Goal: Information Seeking & Learning: Learn about a topic

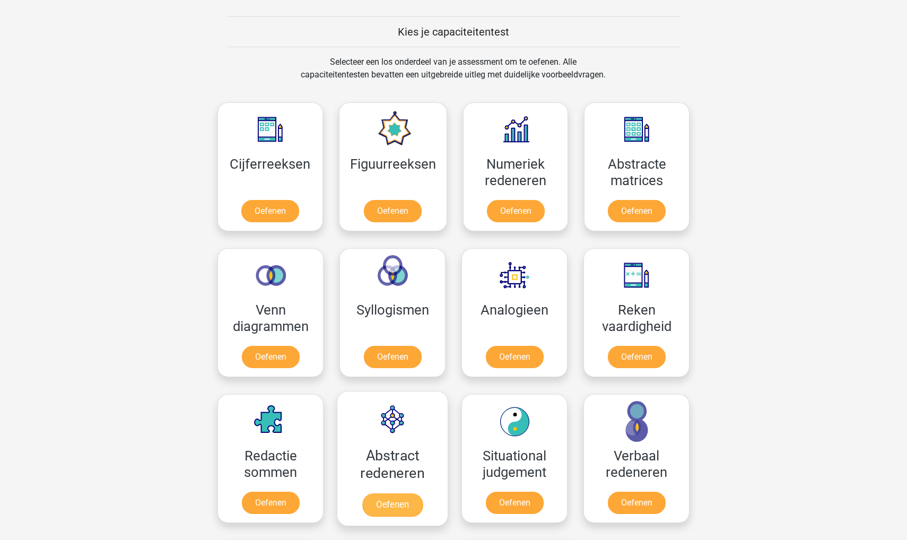
scroll to position [463, 0]
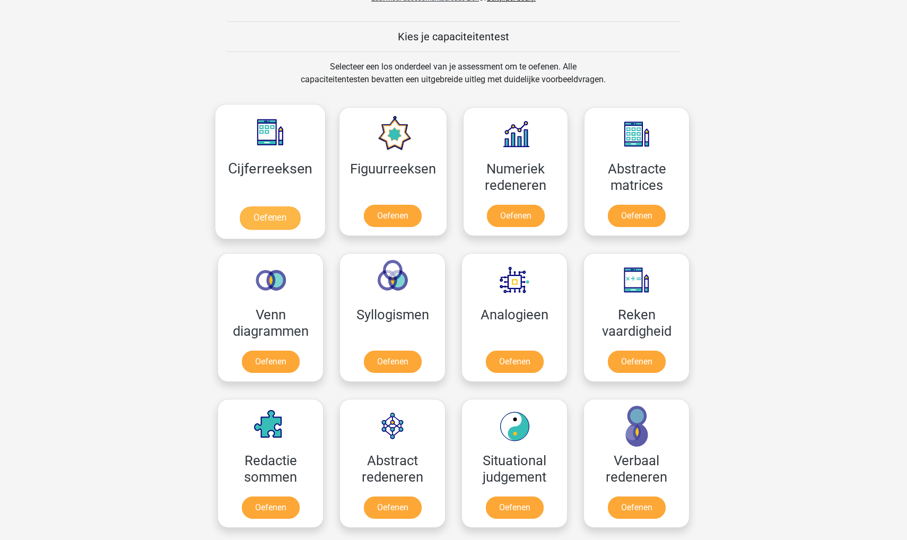
click at [256, 206] on link "Oefenen" at bounding box center [270, 217] width 60 height 23
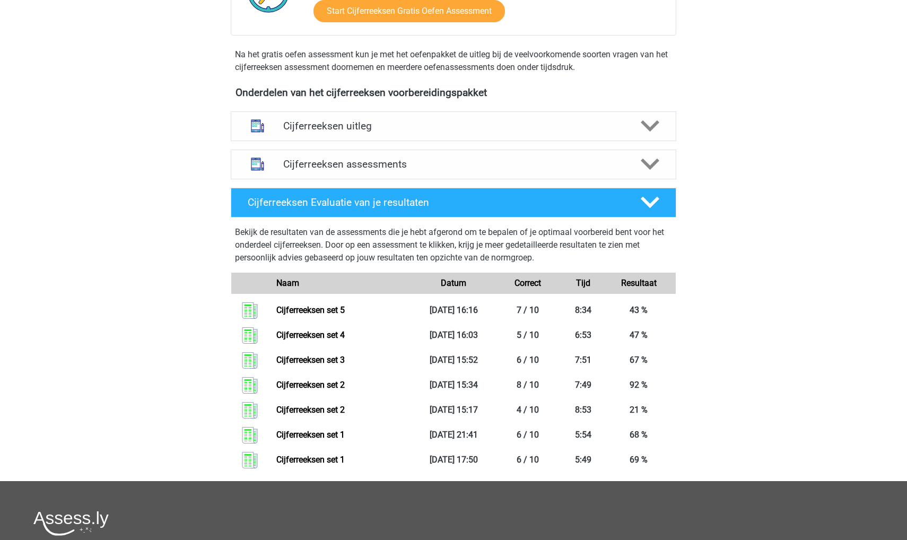
scroll to position [331, 0]
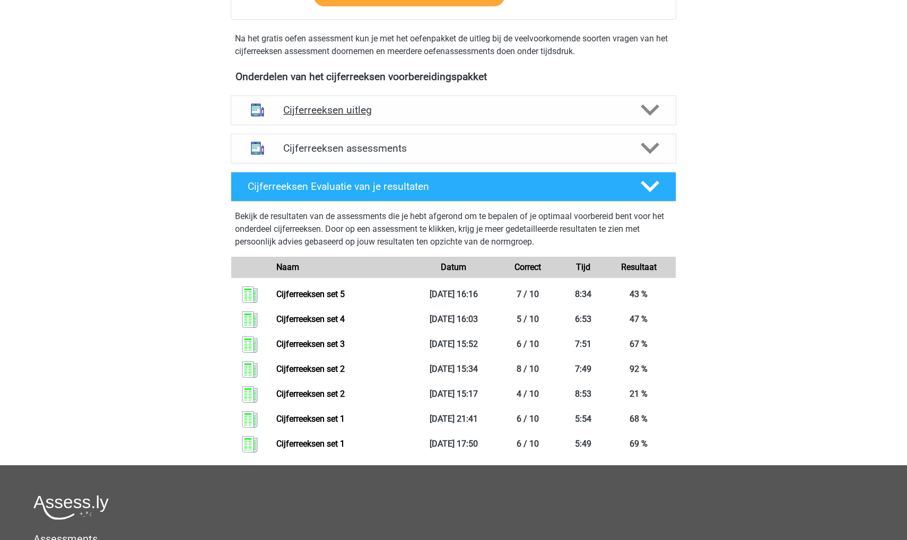
click at [343, 114] on div "Cijferreeksen uitleg" at bounding box center [453, 110] width 445 height 30
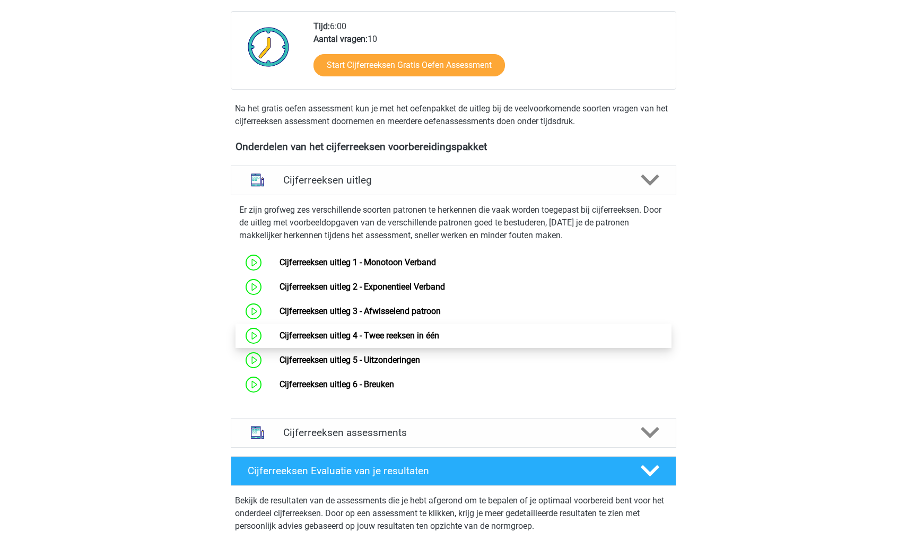
scroll to position [201, 0]
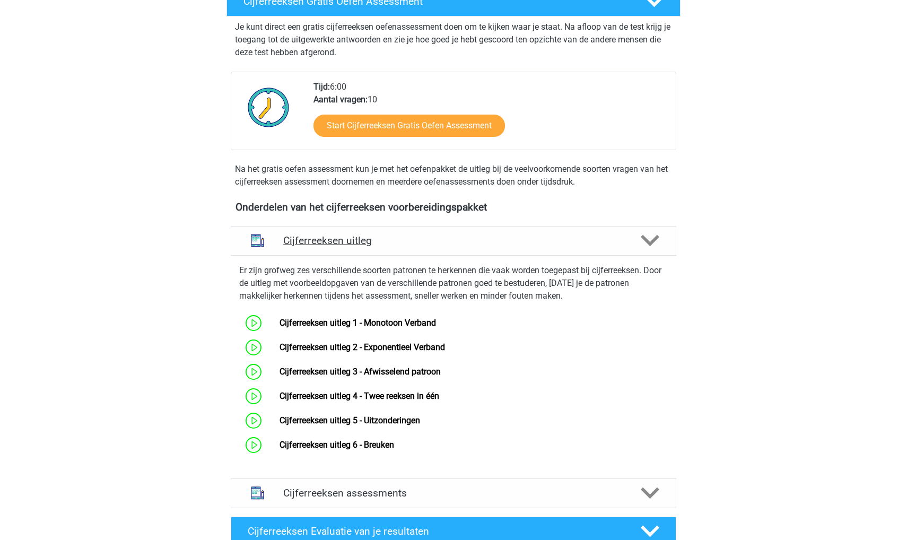
click at [394, 256] on div "Cijferreeksen uitleg" at bounding box center [453, 241] width 445 height 30
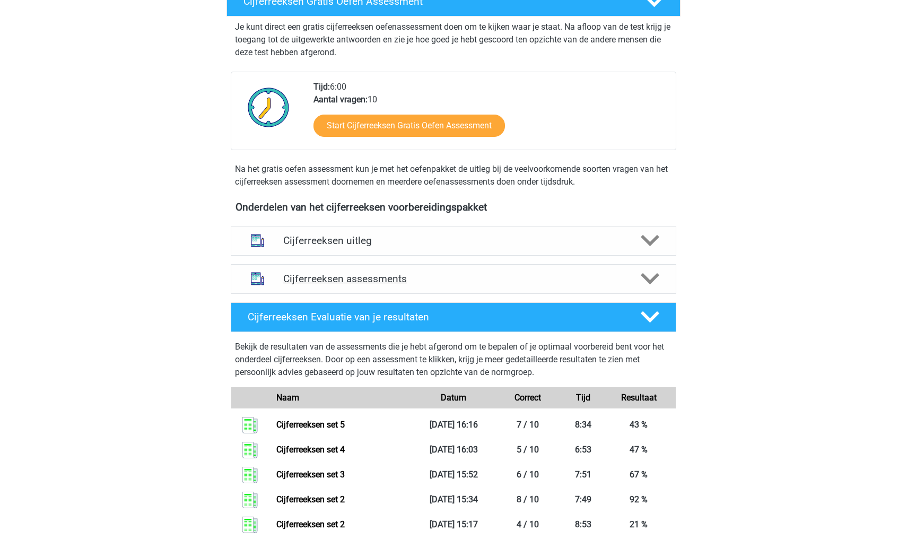
click at [391, 294] on div "Cijferreeksen assessments" at bounding box center [453, 279] width 445 height 30
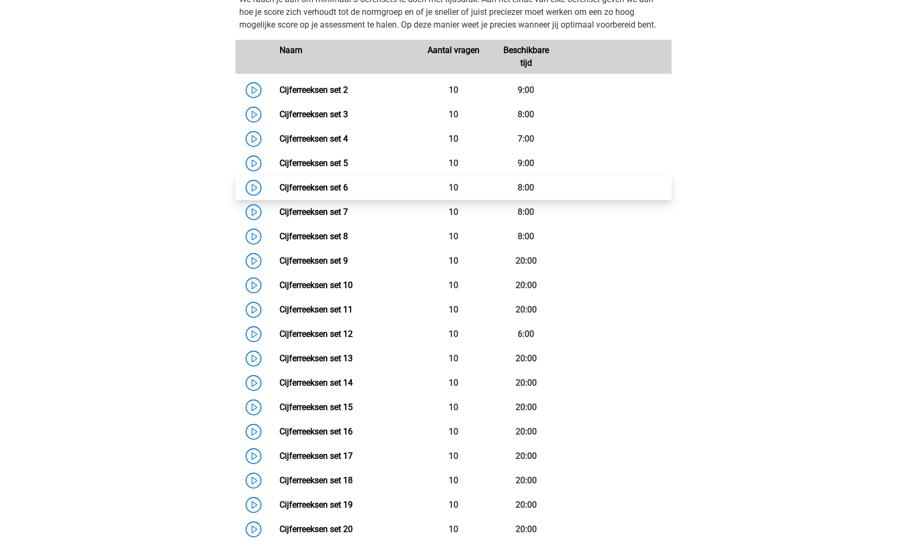
scroll to position [505, 0]
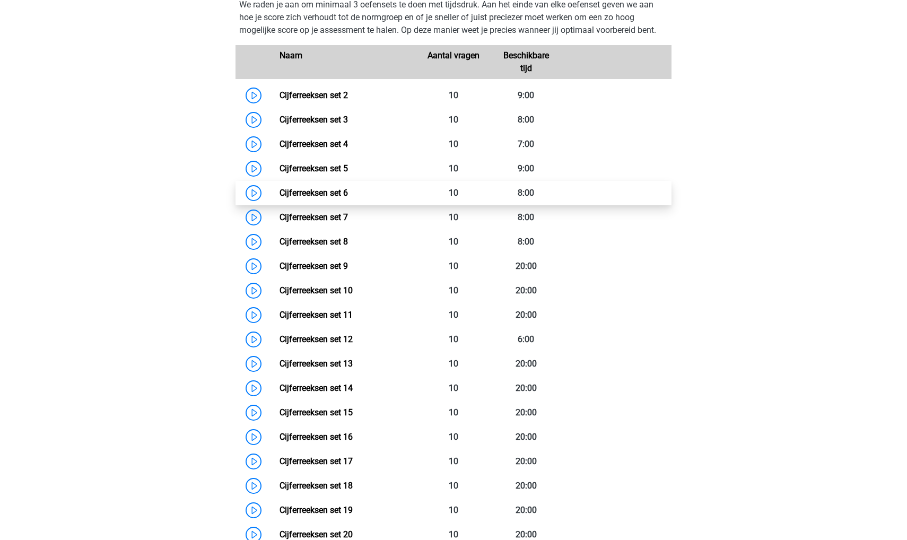
click at [348, 198] on link "Cijferreeksen set 6" at bounding box center [313, 193] width 68 height 10
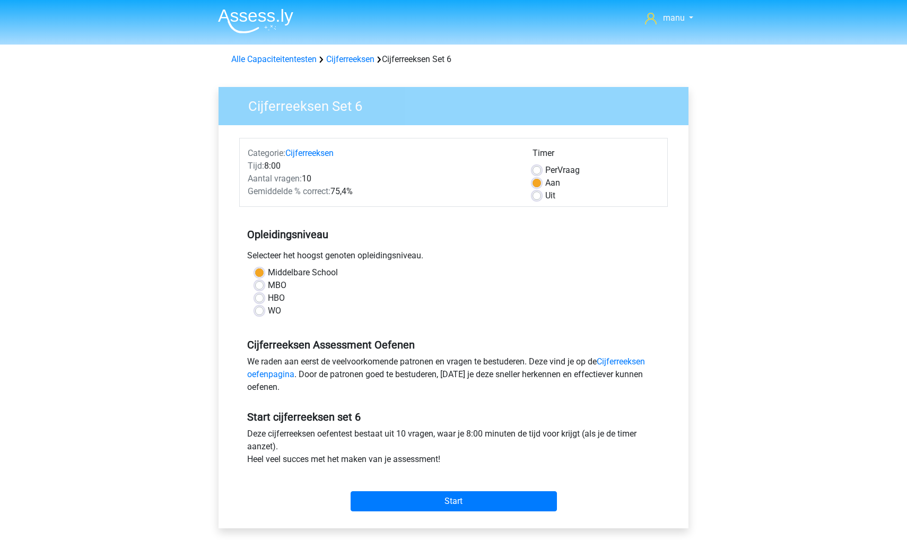
click at [268, 288] on label "MBO" at bounding box center [277, 285] width 19 height 13
click at [259, 288] on input "MBO" at bounding box center [259, 284] width 8 height 11
radio input "true"
click at [259, 303] on div "HBO" at bounding box center [453, 298] width 397 height 13
click at [268, 311] on label "WO" at bounding box center [274, 310] width 13 height 13
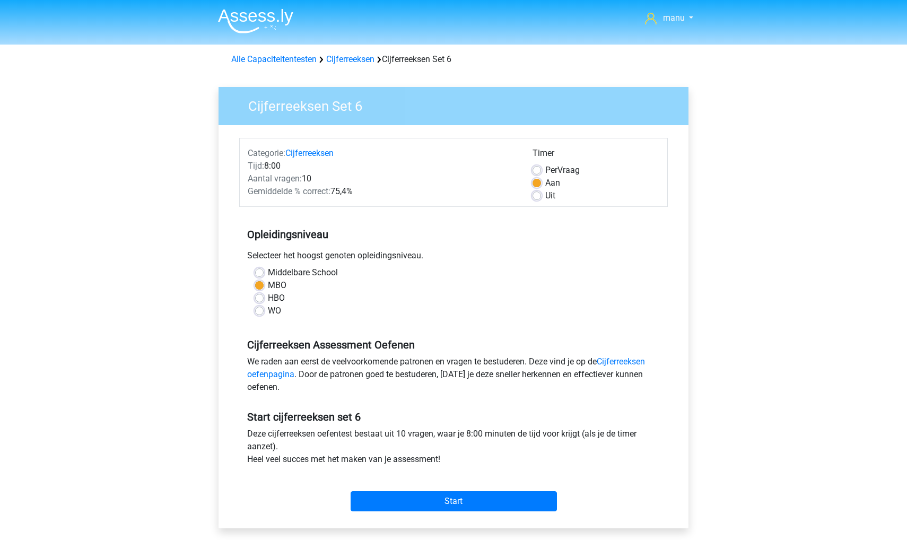
click at [259, 311] on input "WO" at bounding box center [259, 309] width 8 height 11
radio input "true"
click at [268, 298] on label "HBO" at bounding box center [276, 298] width 17 height 13
click at [259, 298] on input "HBO" at bounding box center [259, 297] width 8 height 11
radio input "true"
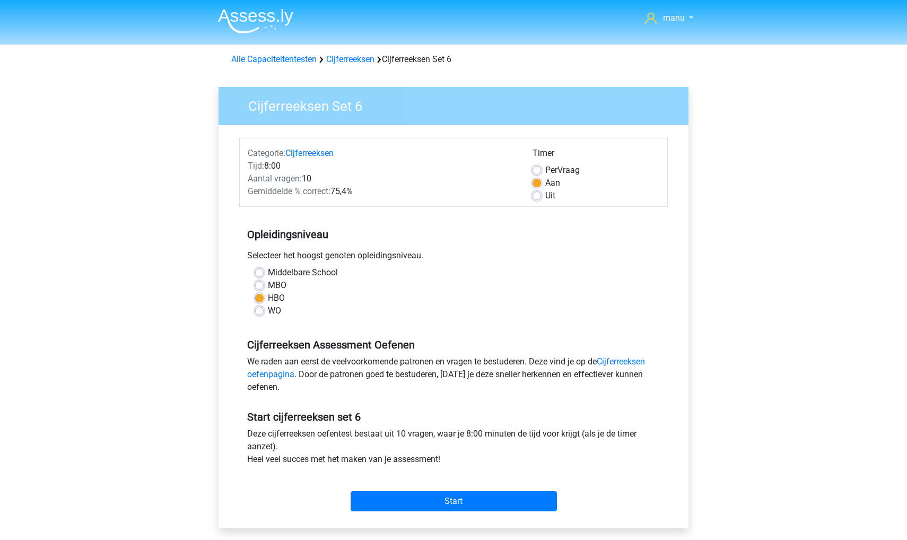
click at [268, 271] on label "Middelbare School" at bounding box center [303, 272] width 70 height 13
click at [261, 271] on input "Middelbare School" at bounding box center [259, 271] width 8 height 11
radio input "true"
click at [402, 502] on input "Start" at bounding box center [453, 501] width 206 height 20
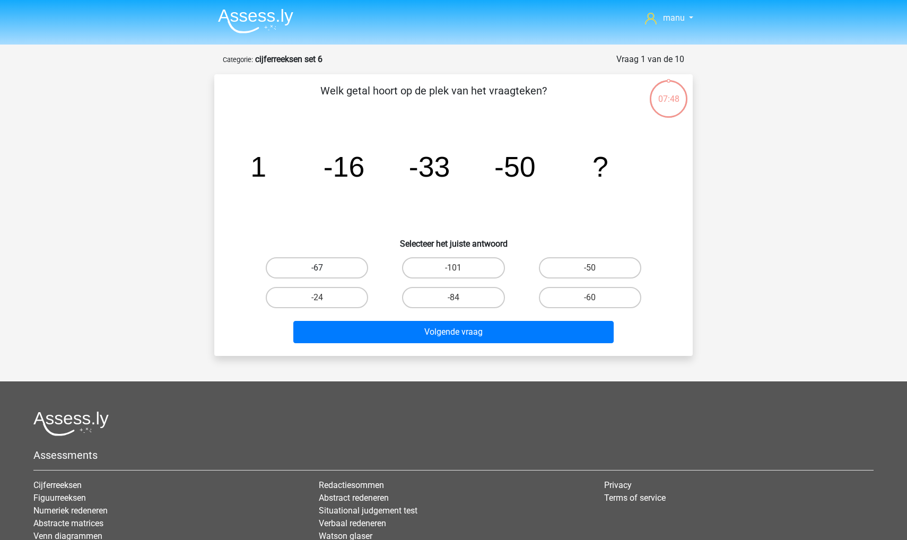
click at [341, 274] on label "-67" at bounding box center [317, 267] width 102 height 21
click at [324, 274] on input "-67" at bounding box center [320, 271] width 7 height 7
radio input "true"
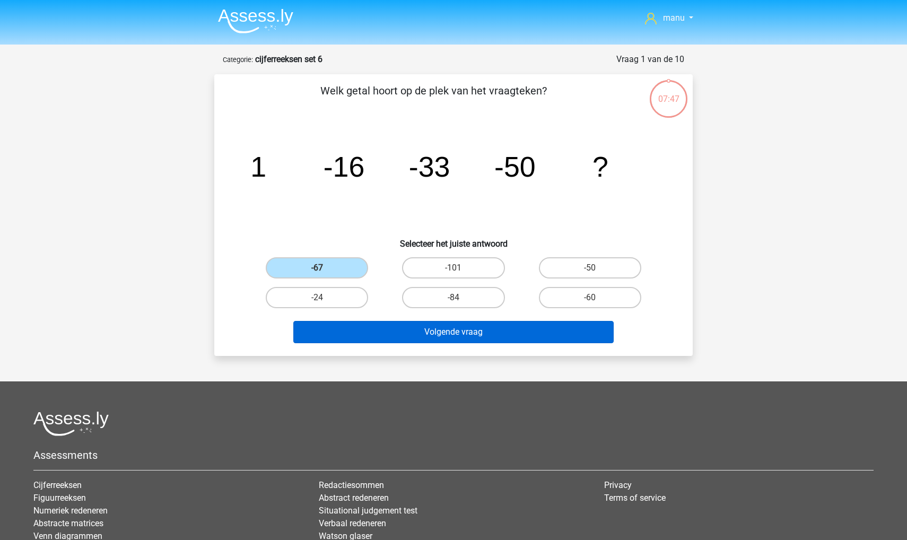
click at [345, 329] on button "Volgende vraag" at bounding box center [453, 332] width 321 height 22
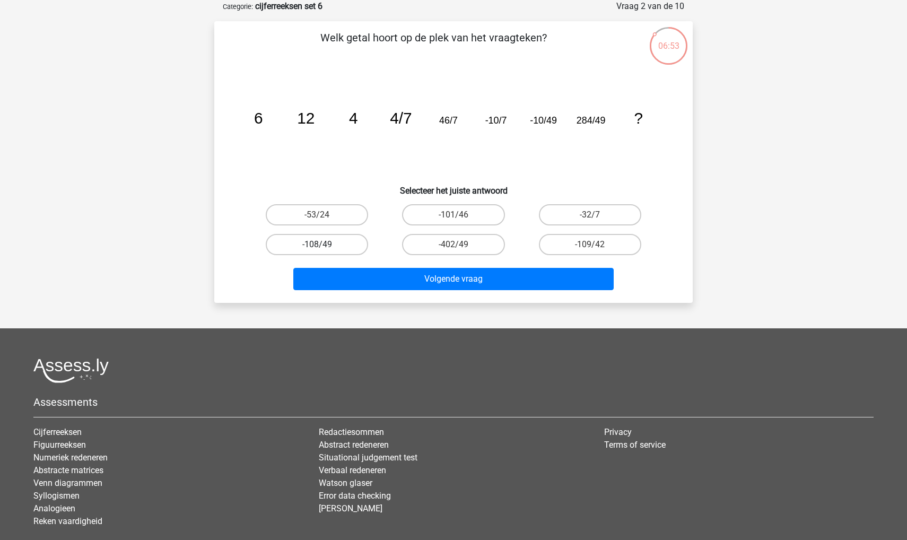
click at [332, 239] on label "-108/49" at bounding box center [317, 244] width 102 height 21
click at [324, 244] on input "-108/49" at bounding box center [320, 247] width 7 height 7
radio input "true"
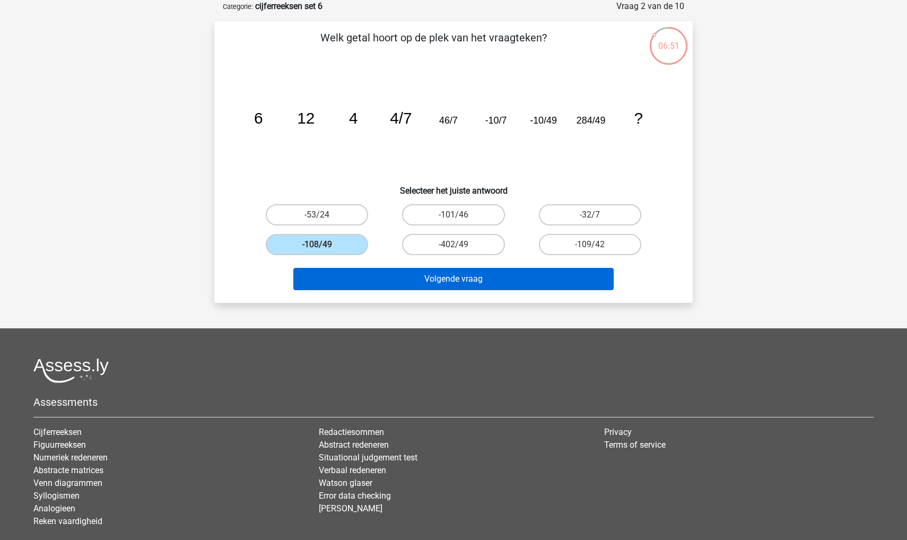
click at [340, 279] on button "Volgende vraag" at bounding box center [453, 279] width 321 height 22
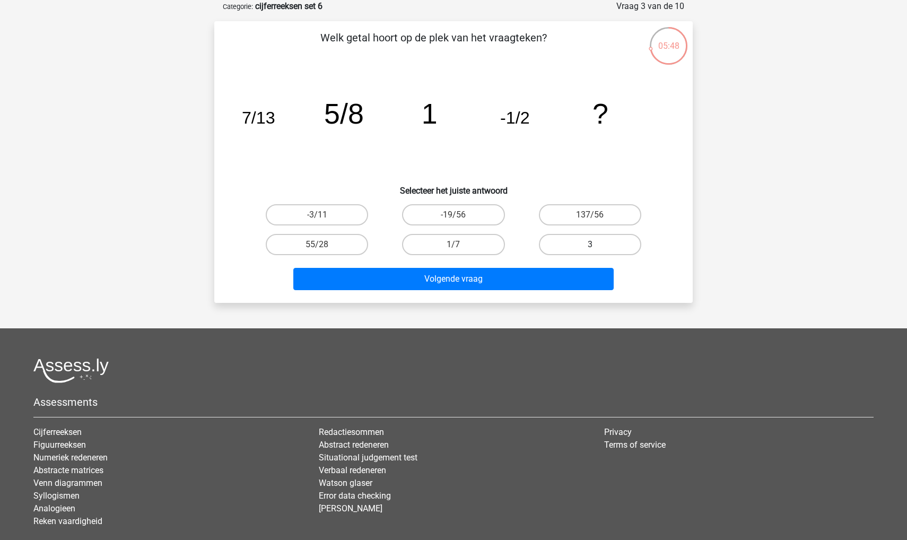
click at [565, 247] on label "3" at bounding box center [590, 244] width 102 height 21
click at [590, 247] on input "3" at bounding box center [593, 247] width 7 height 7
radio input "true"
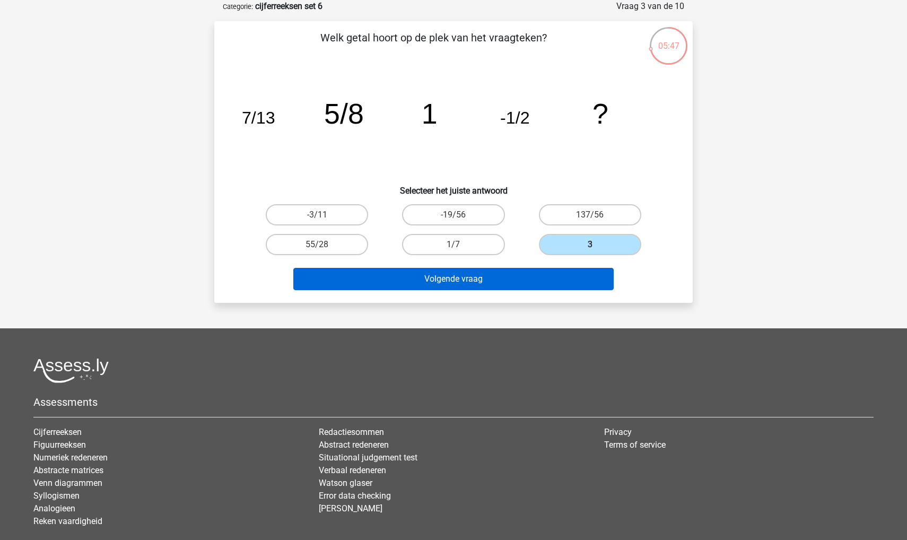
click at [509, 285] on button "Volgende vraag" at bounding box center [453, 279] width 321 height 22
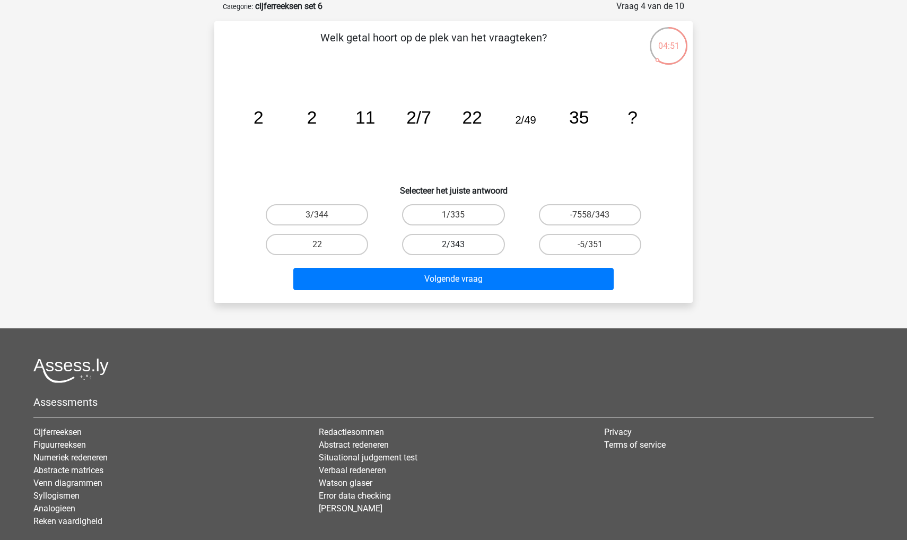
click at [444, 239] on label "2/343" at bounding box center [453, 244] width 102 height 21
click at [453, 244] on input "2/343" at bounding box center [456, 247] width 7 height 7
radio input "true"
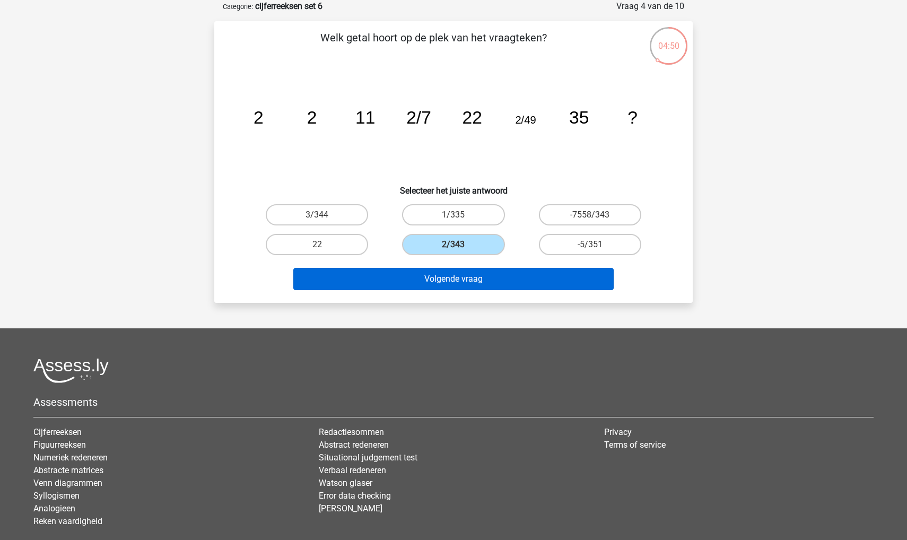
click at [426, 277] on button "Volgende vraag" at bounding box center [453, 279] width 321 height 22
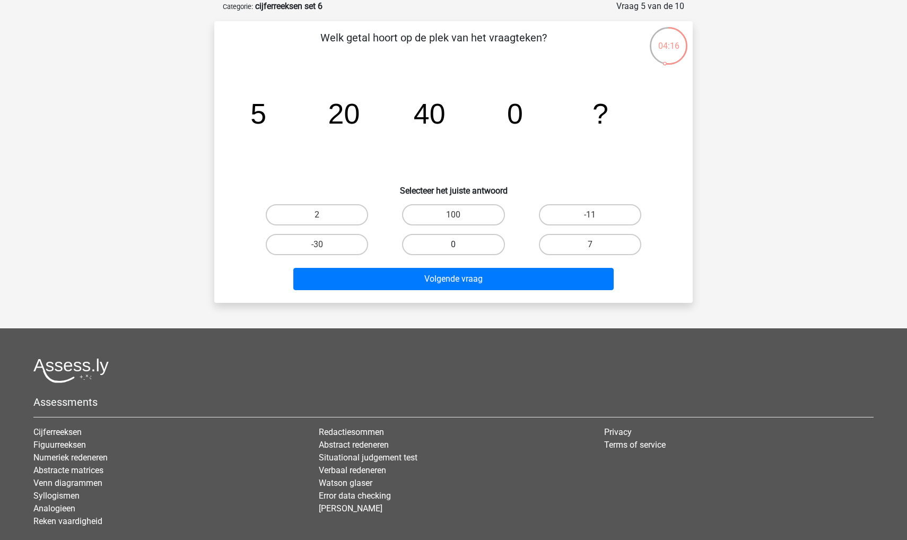
click at [434, 249] on label "0" at bounding box center [453, 244] width 102 height 21
click at [453, 249] on input "0" at bounding box center [456, 247] width 7 height 7
radio input "true"
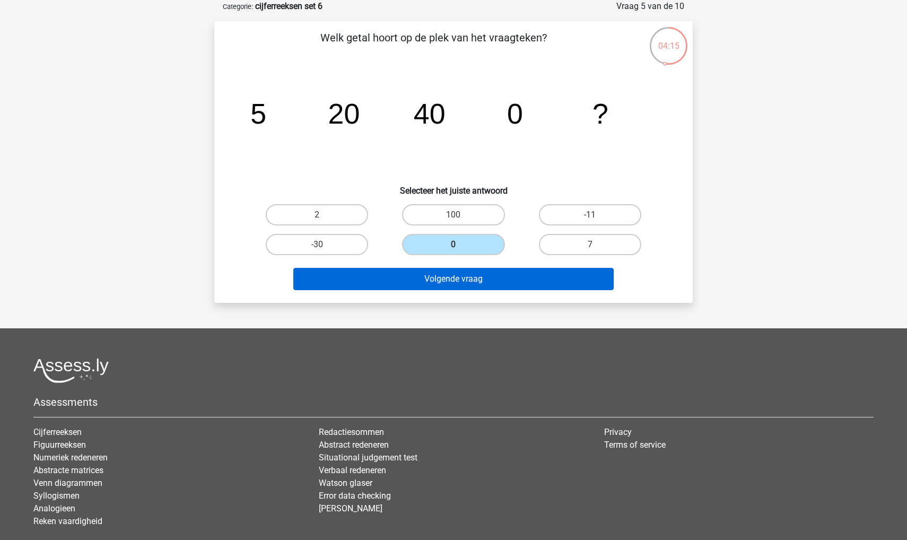
click at [423, 282] on button "Volgende vraag" at bounding box center [453, 279] width 321 height 22
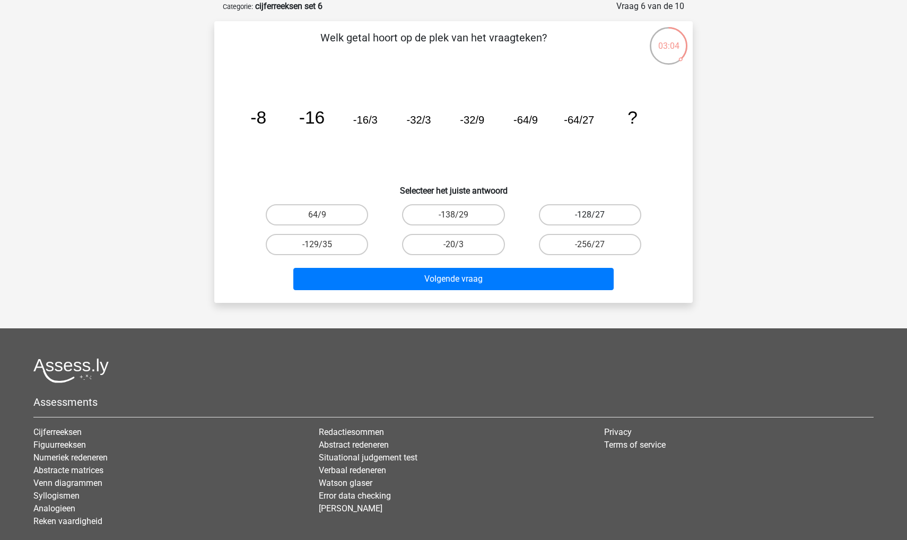
click at [564, 215] on label "-128/27" at bounding box center [590, 214] width 102 height 21
click at [590, 215] on input "-128/27" at bounding box center [593, 218] width 7 height 7
radio input "true"
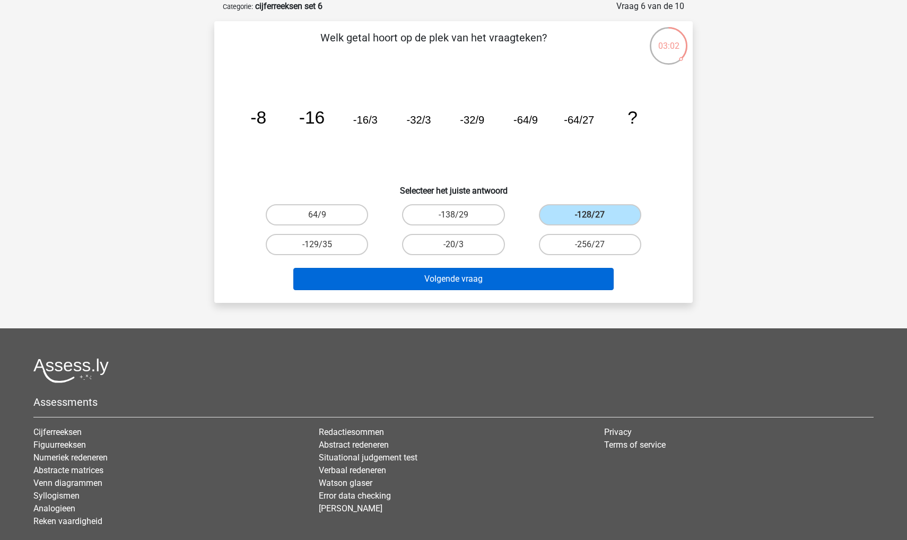
click at [497, 283] on button "Volgende vraag" at bounding box center [453, 279] width 321 height 22
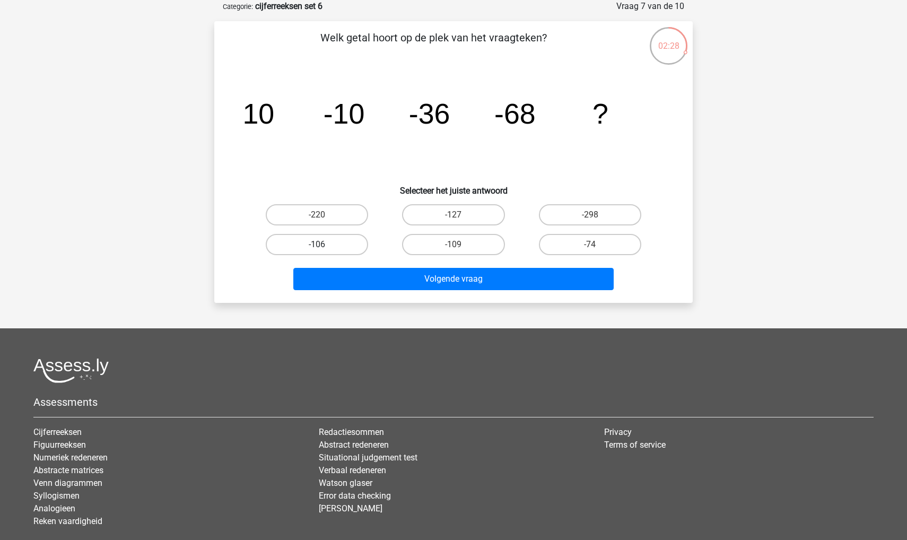
click at [305, 241] on label "-106" at bounding box center [317, 244] width 102 height 21
click at [317, 244] on input "-106" at bounding box center [320, 247] width 7 height 7
radio input "true"
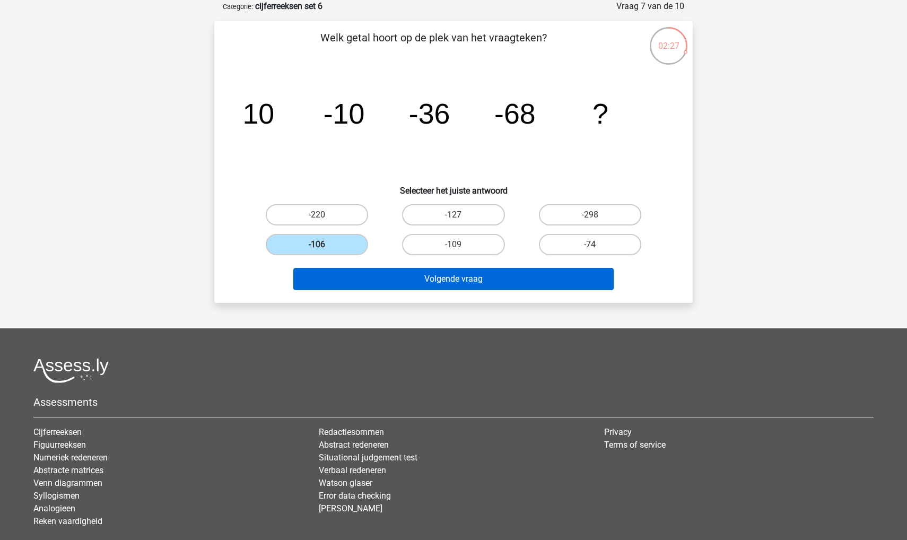
click at [331, 277] on button "Volgende vraag" at bounding box center [453, 279] width 321 height 22
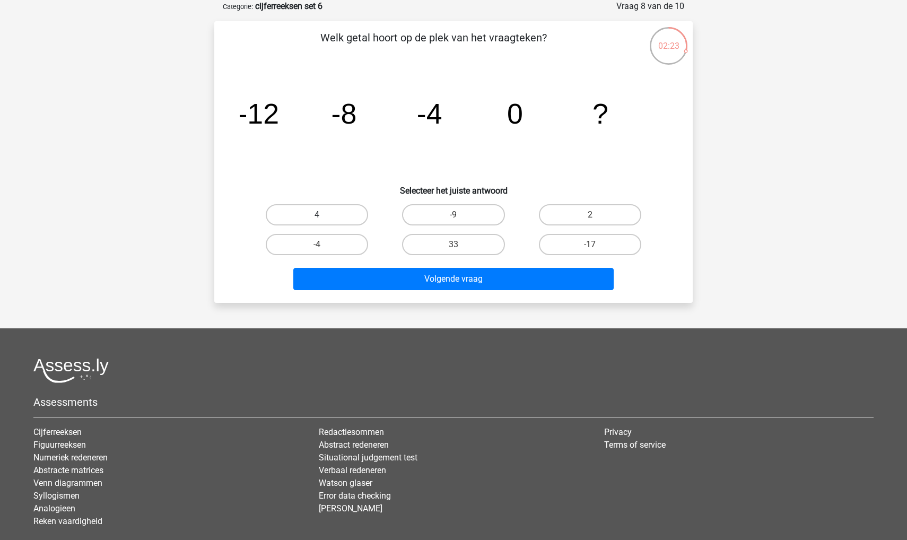
click at [314, 215] on label "4" at bounding box center [317, 214] width 102 height 21
click at [317, 215] on input "4" at bounding box center [320, 218] width 7 height 7
radio input "true"
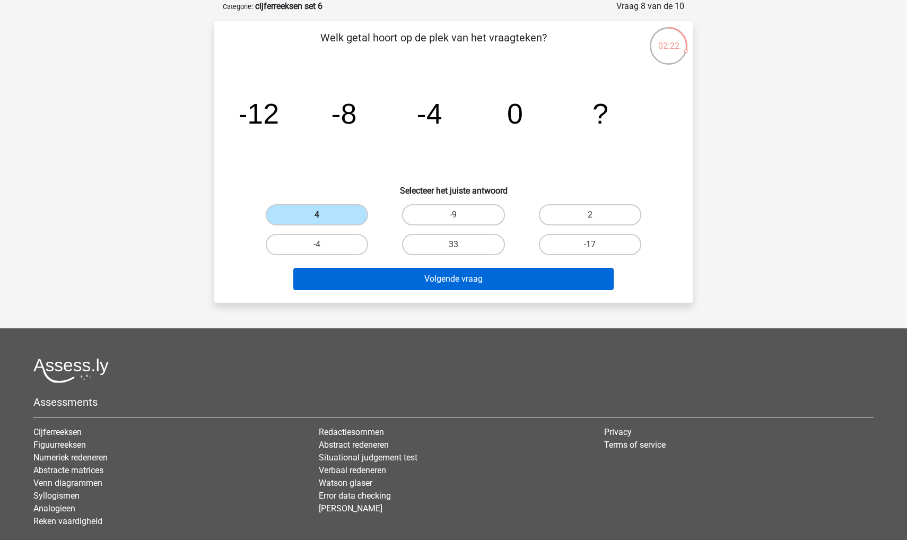
click at [340, 274] on button "Volgende vraag" at bounding box center [453, 279] width 321 height 22
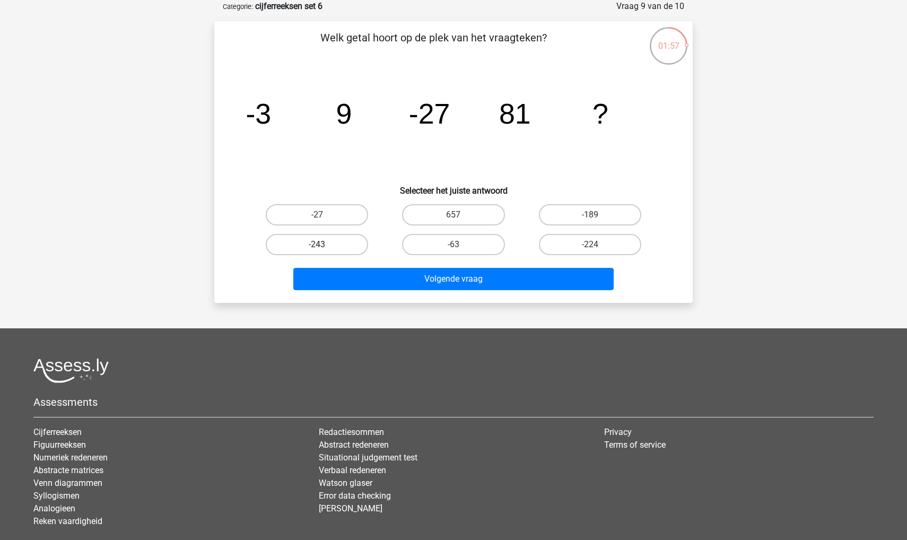
click at [347, 244] on label "-243" at bounding box center [317, 244] width 102 height 21
click at [324, 244] on input "-243" at bounding box center [320, 247] width 7 height 7
radio input "true"
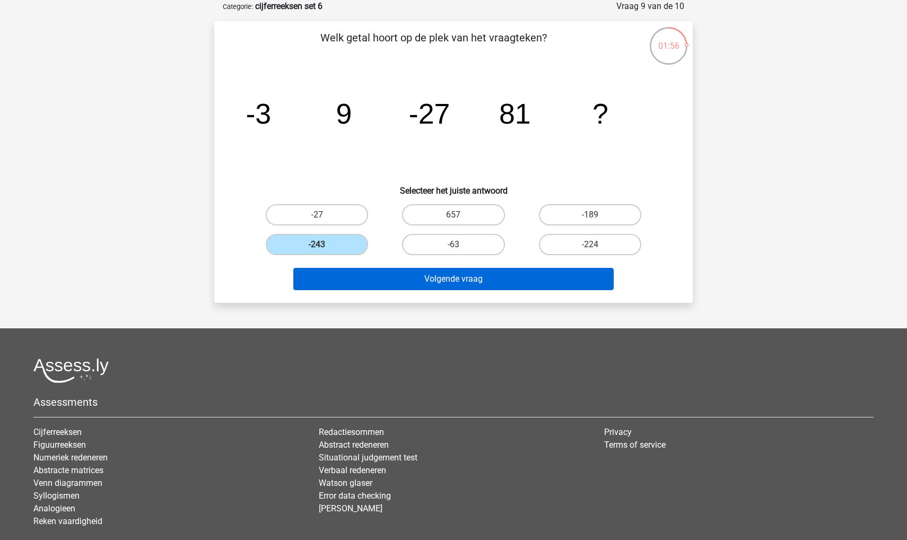
click at [341, 282] on button "Volgende vraag" at bounding box center [453, 279] width 321 height 22
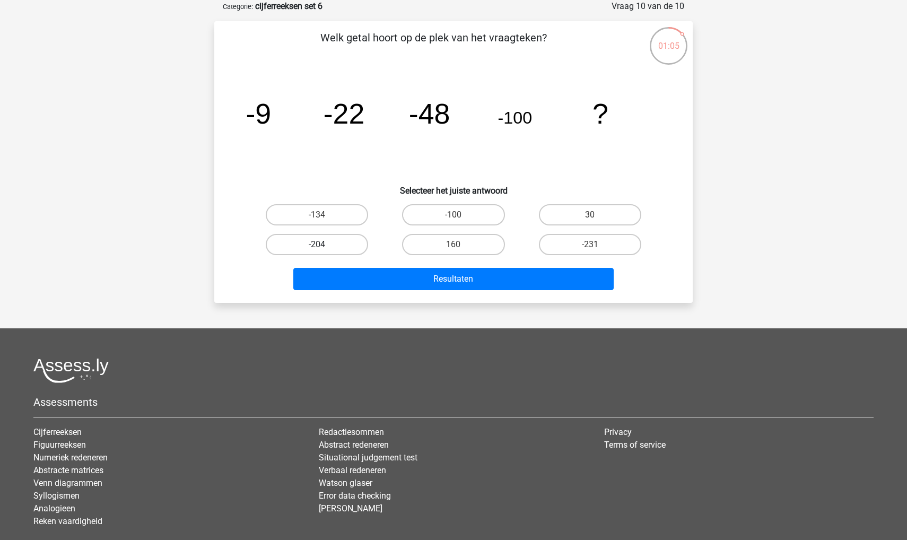
click at [334, 244] on label "-204" at bounding box center [317, 244] width 102 height 21
click at [324, 244] on input "-204" at bounding box center [320, 247] width 7 height 7
radio input "true"
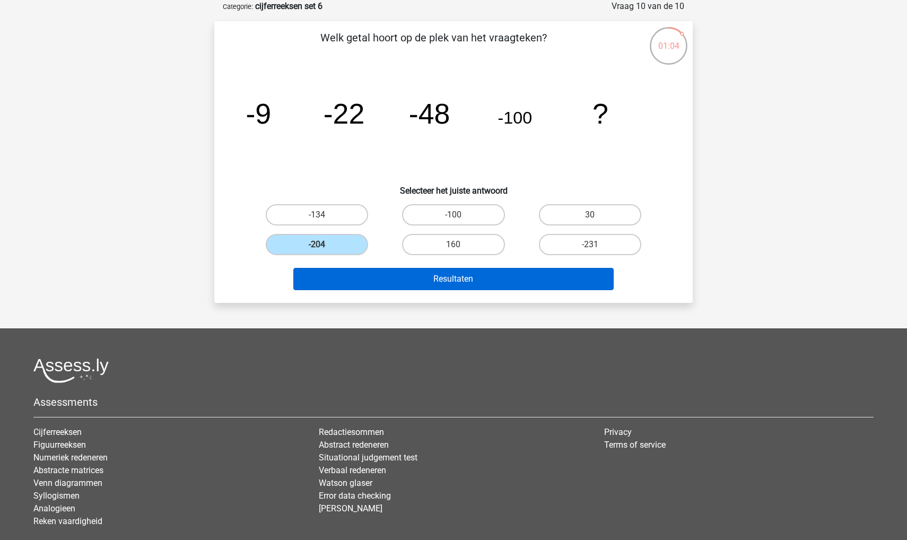
click at [336, 268] on button "Resultaten" at bounding box center [453, 279] width 321 height 22
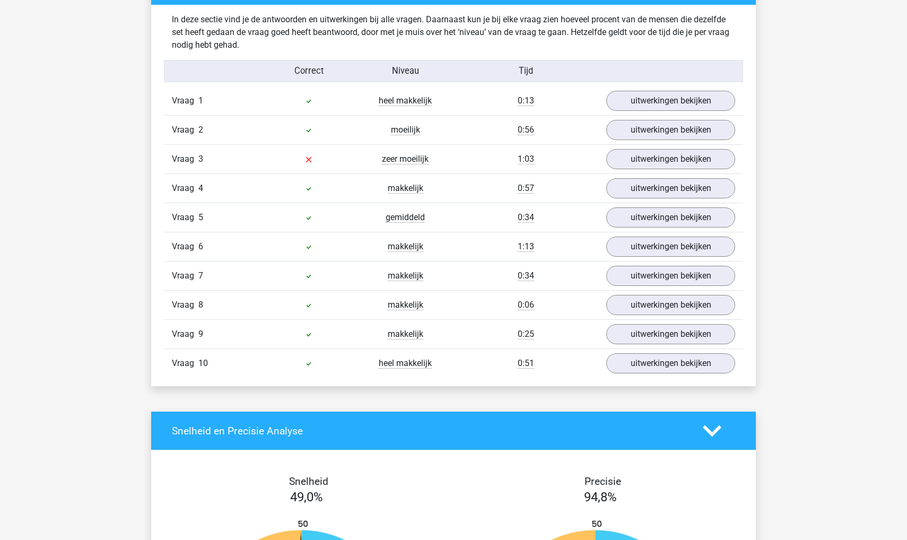
scroll to position [631, 0]
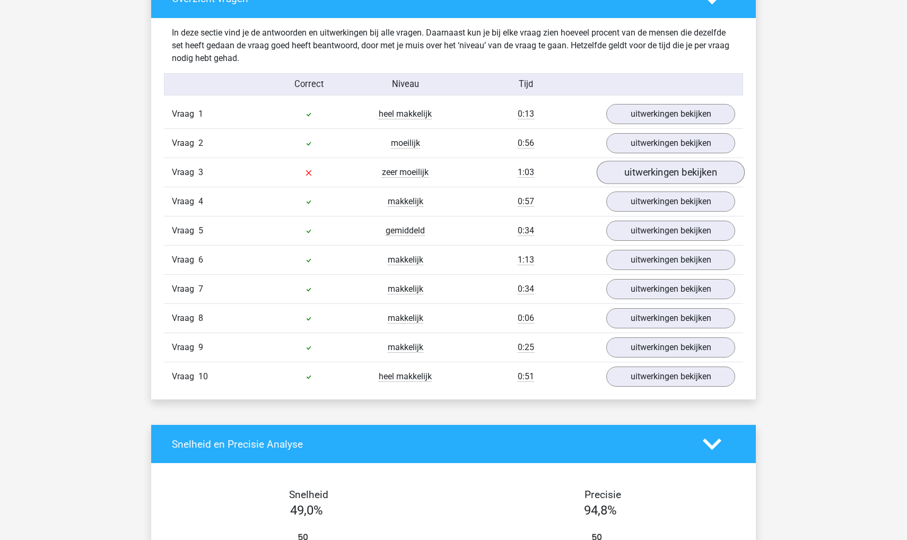
click at [647, 176] on link "uitwerkingen bekijken" at bounding box center [670, 172] width 148 height 23
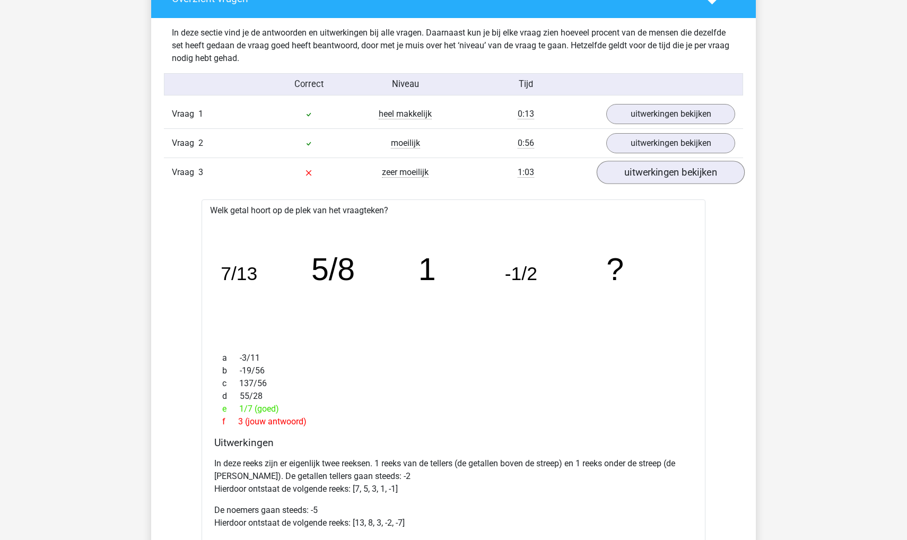
click at [651, 176] on link "uitwerkingen bekijken" at bounding box center [670, 172] width 148 height 23
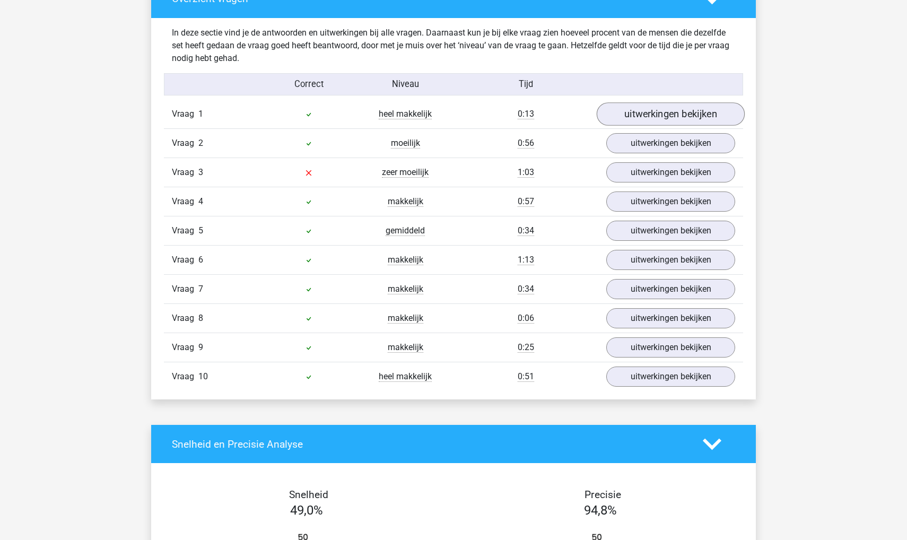
click at [670, 112] on link "uitwerkingen bekijken" at bounding box center [670, 114] width 148 height 23
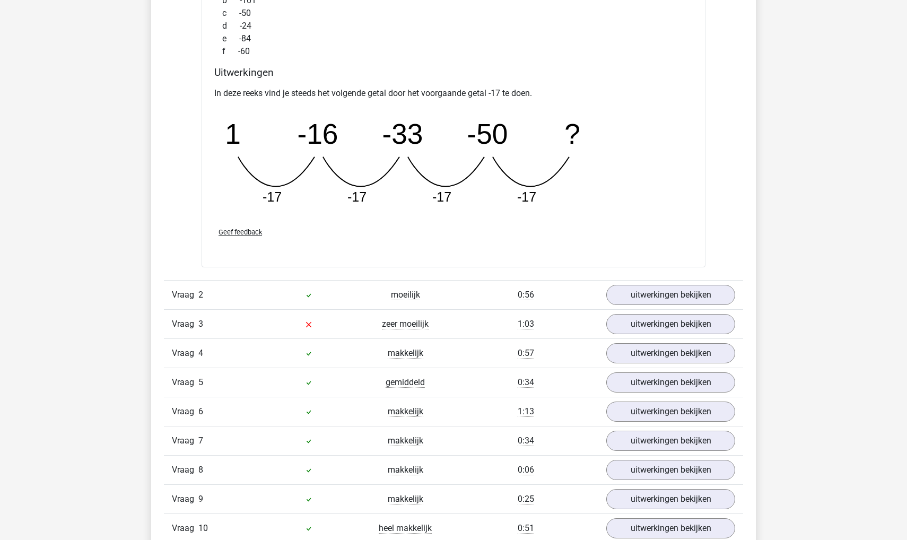
scroll to position [945, 0]
click at [637, 296] on link "uitwerkingen bekijken" at bounding box center [670, 293] width 148 height 23
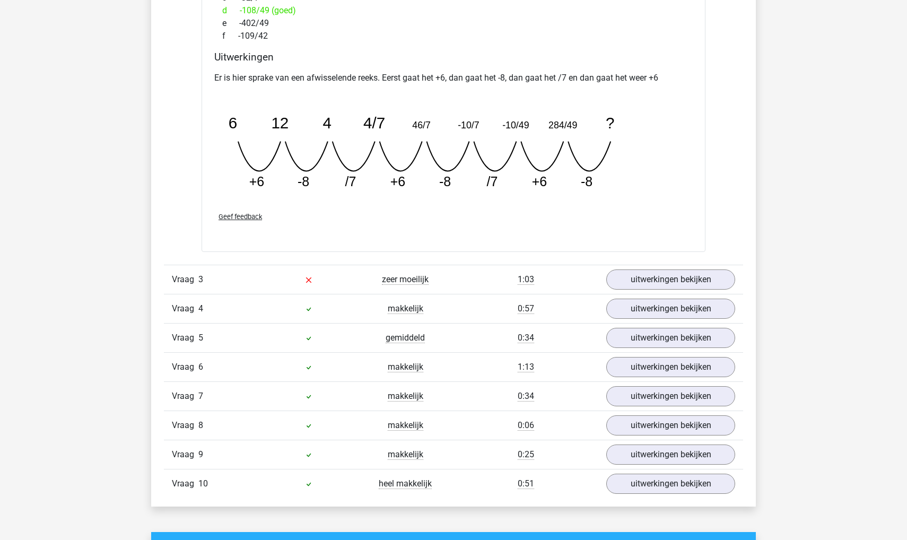
scroll to position [1455, 0]
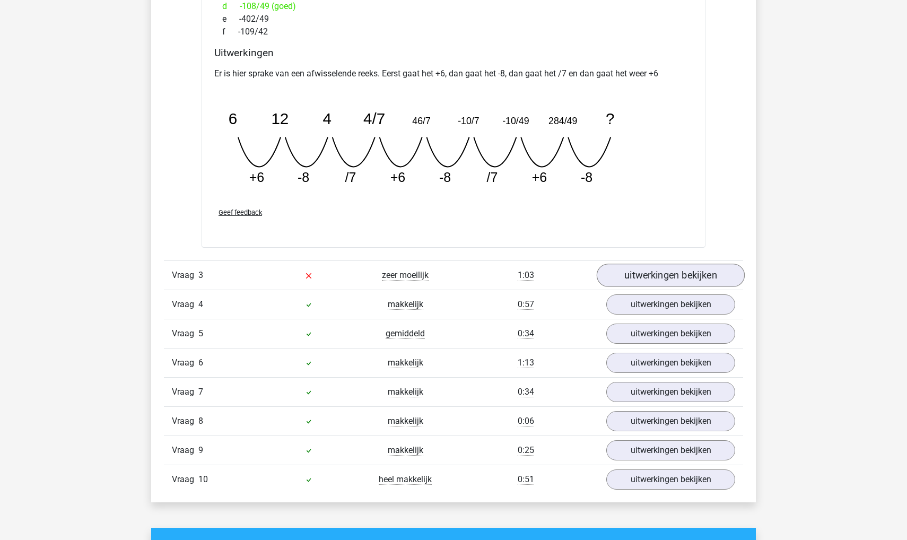
click at [650, 283] on link "uitwerkingen bekijken" at bounding box center [670, 275] width 148 height 23
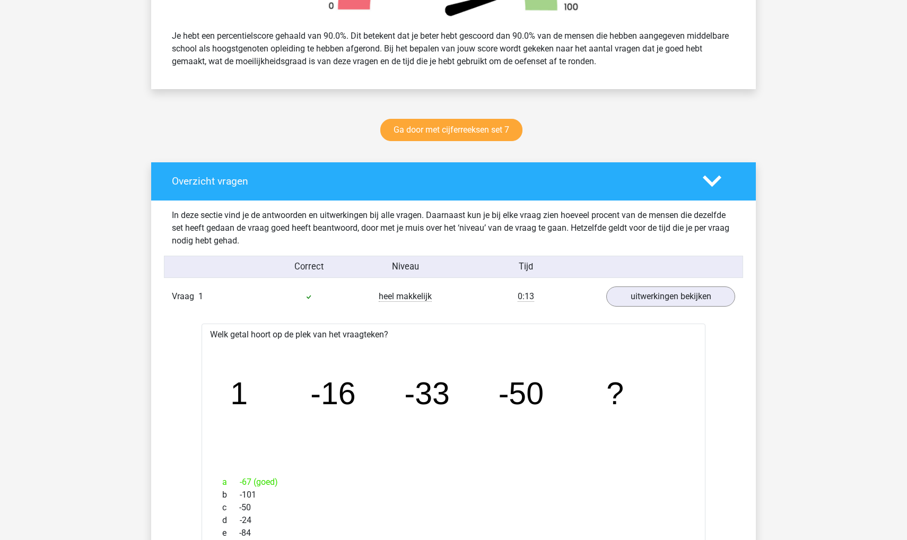
scroll to position [426, 0]
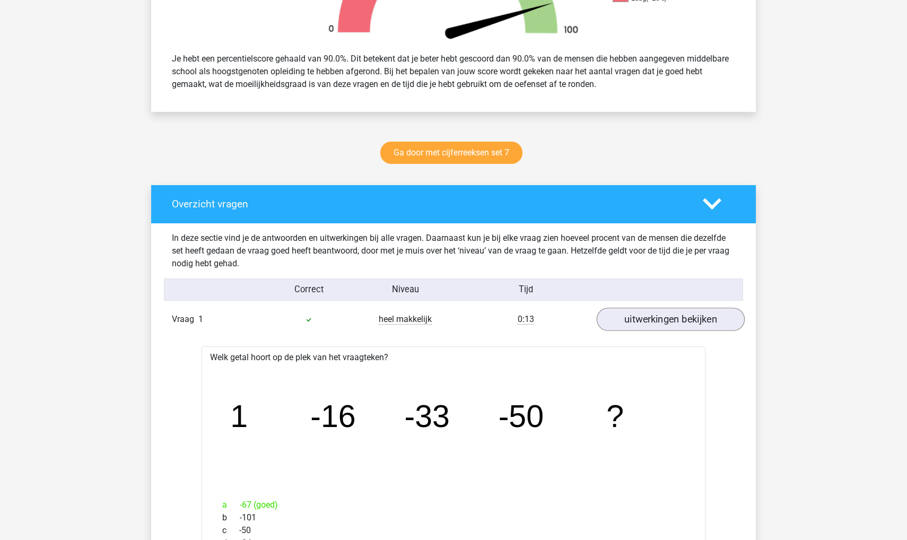
click at [645, 318] on link "uitwerkingen bekijken" at bounding box center [670, 319] width 148 height 23
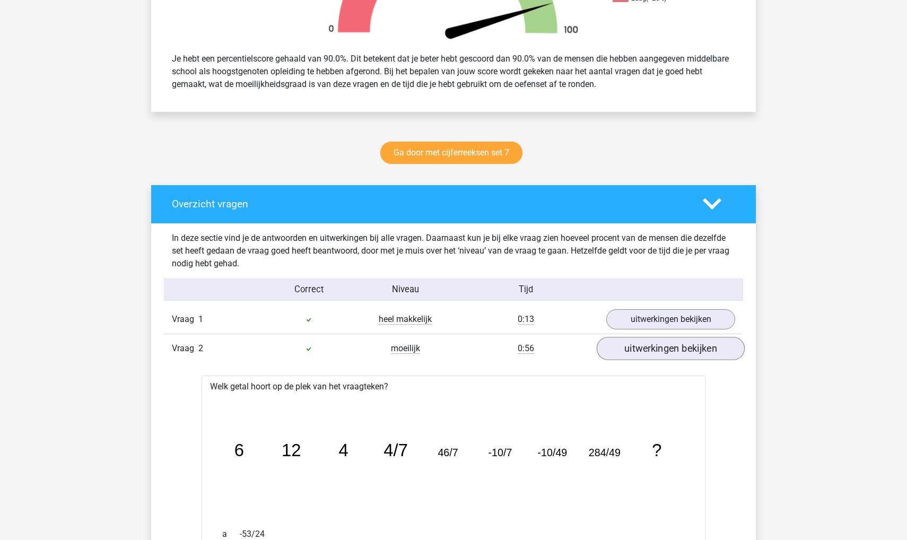
click at [645, 351] on link "uitwerkingen bekijken" at bounding box center [670, 348] width 148 height 23
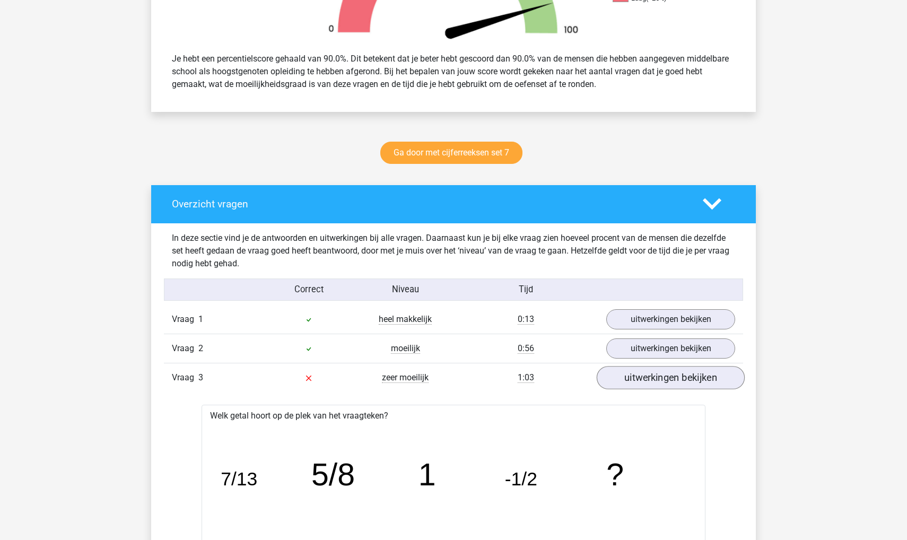
click at [640, 382] on link "uitwerkingen bekijken" at bounding box center [670, 377] width 148 height 23
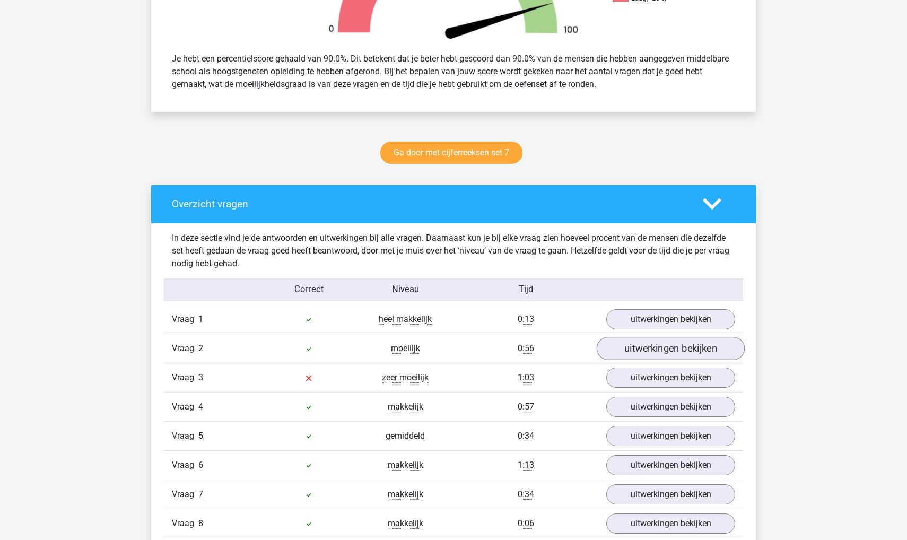
click at [647, 346] on link "uitwerkingen bekijken" at bounding box center [670, 348] width 148 height 23
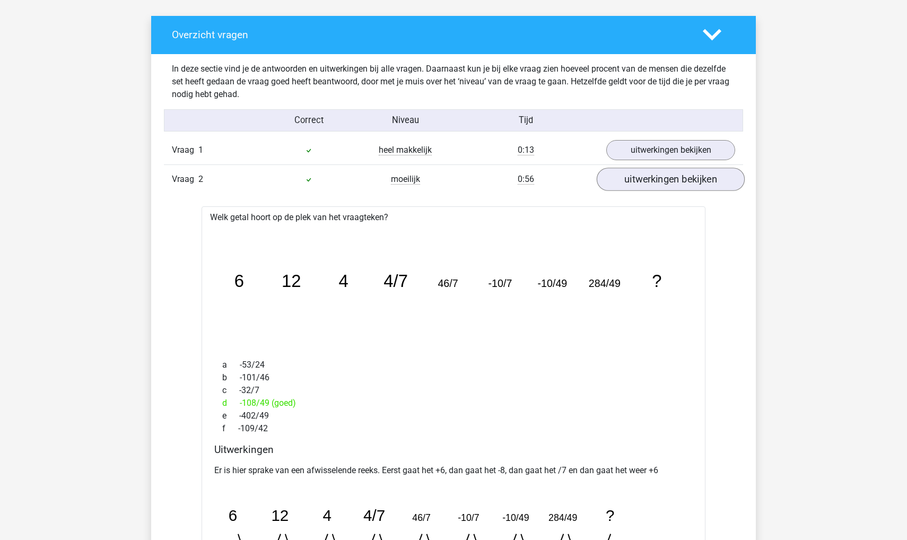
scroll to position [595, 0]
click at [669, 187] on link "uitwerkingen bekijken" at bounding box center [670, 179] width 148 height 23
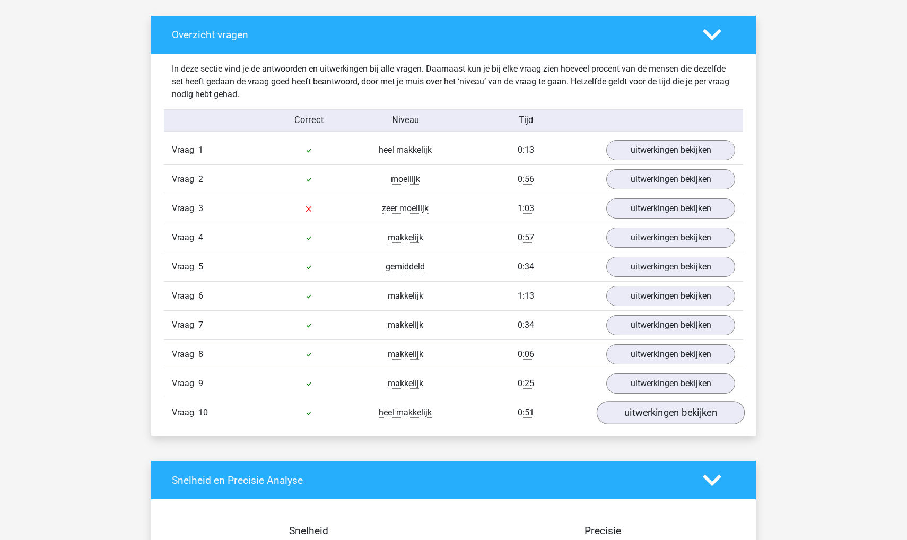
click at [622, 407] on link "uitwerkingen bekijken" at bounding box center [670, 412] width 148 height 23
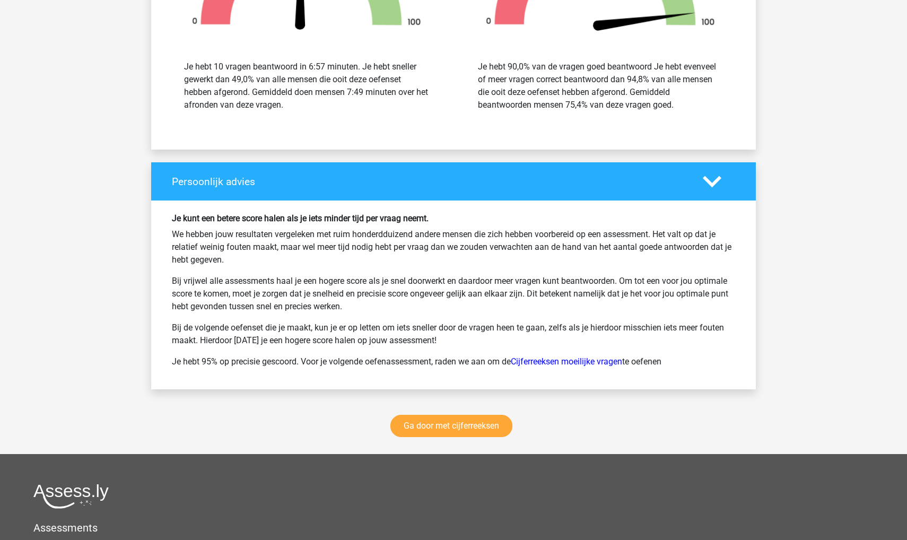
scroll to position [1785, 0]
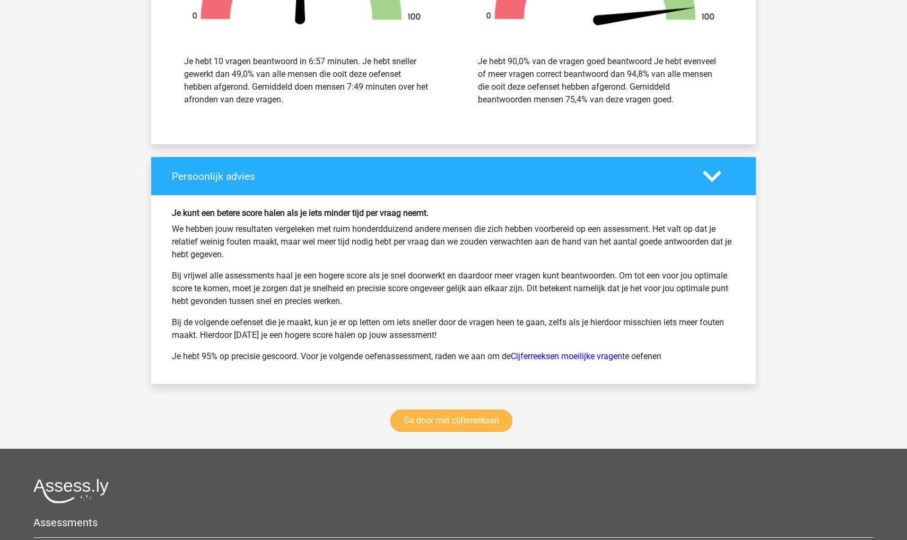
click at [453, 416] on link "Ga door met cijferreeksen" at bounding box center [451, 420] width 122 height 22
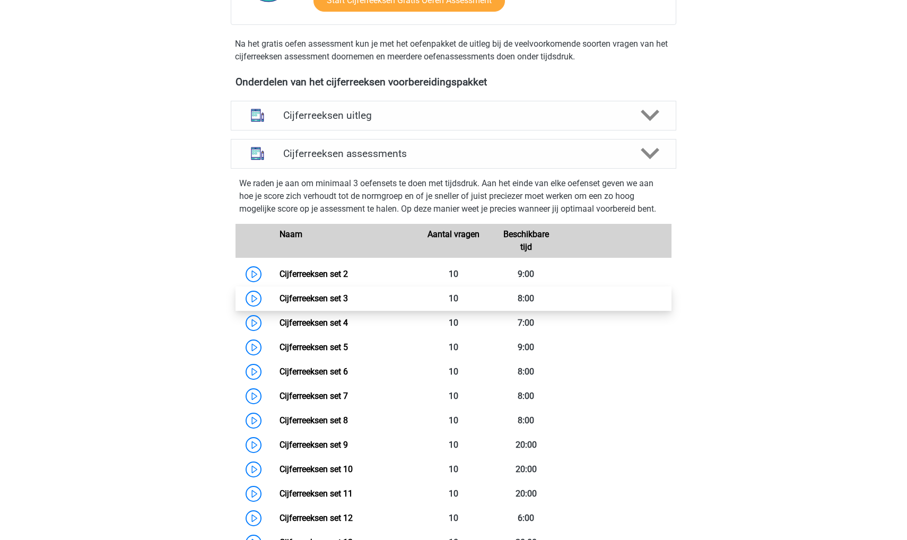
scroll to position [321, 0]
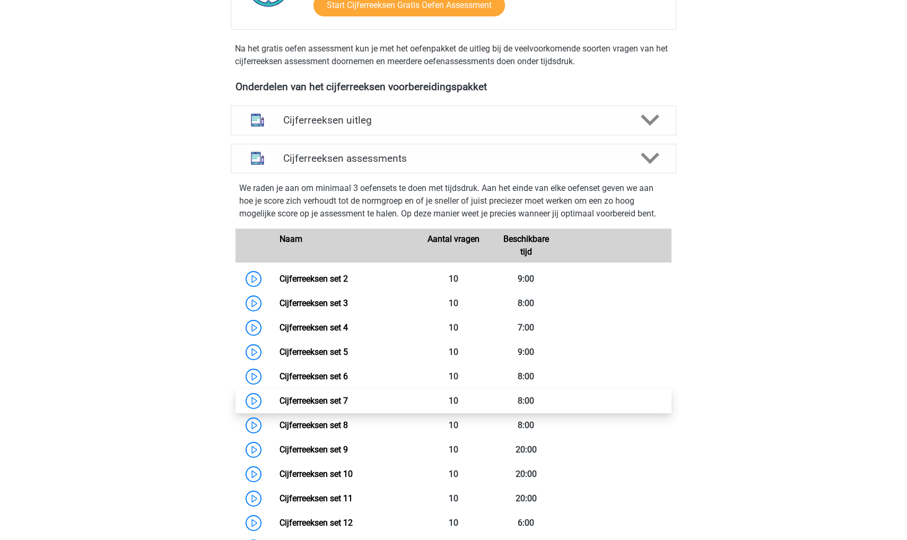
click at [348, 406] on link "Cijferreeksen set 7" at bounding box center [313, 401] width 68 height 10
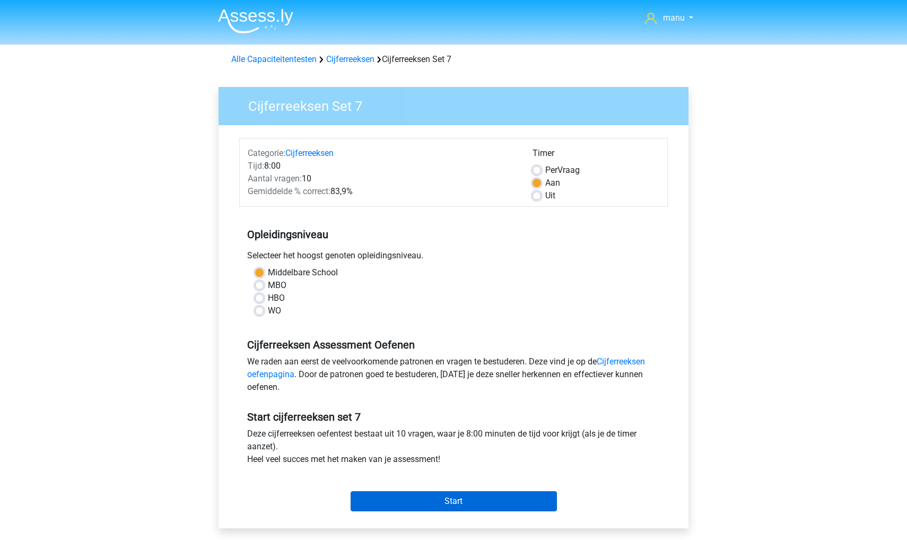
click at [396, 502] on input "Start" at bounding box center [453, 501] width 206 height 20
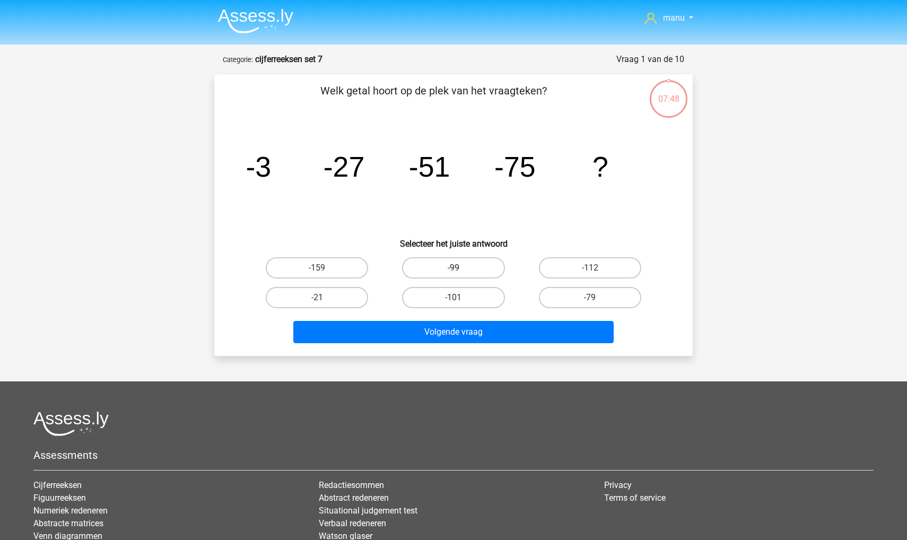
click at [434, 273] on label "-99" at bounding box center [453, 267] width 102 height 21
click at [453, 273] on input "-99" at bounding box center [456, 271] width 7 height 7
radio input "true"
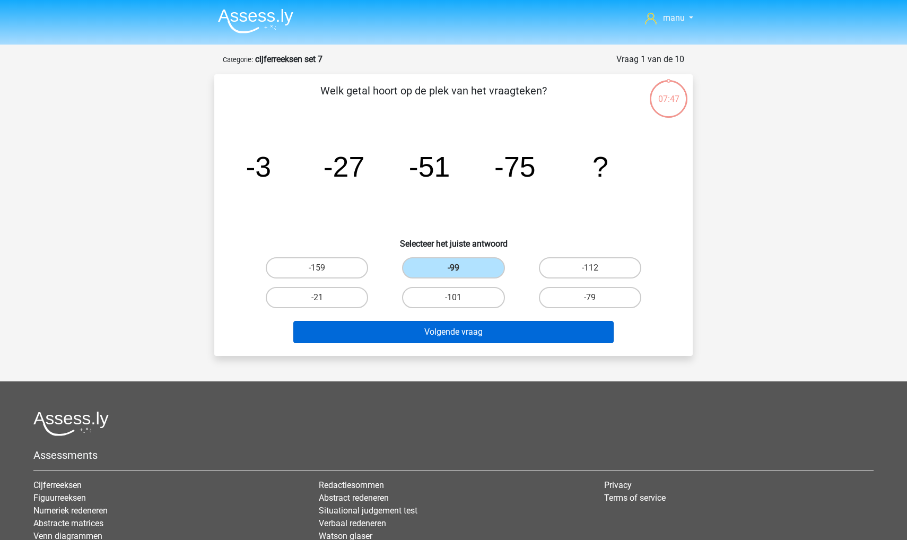
click at [416, 332] on button "Volgende vraag" at bounding box center [453, 332] width 321 height 22
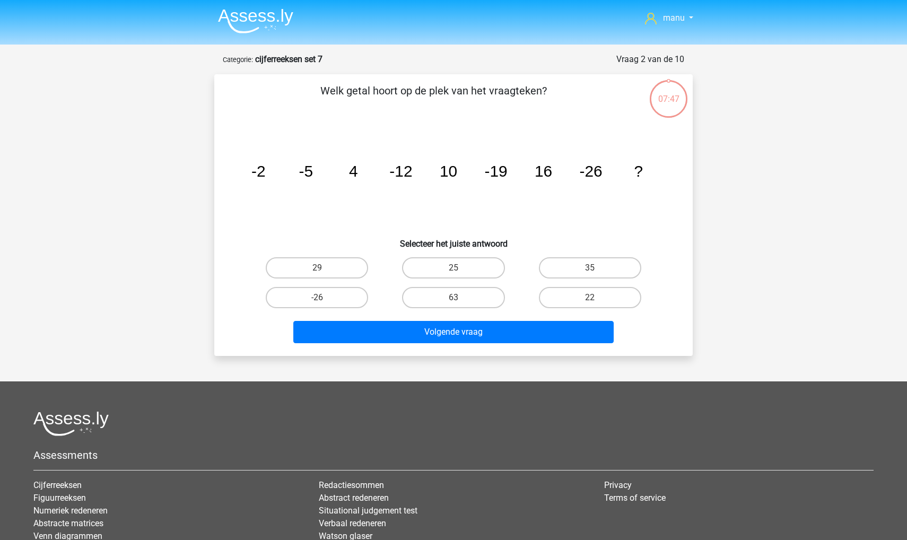
scroll to position [53, 0]
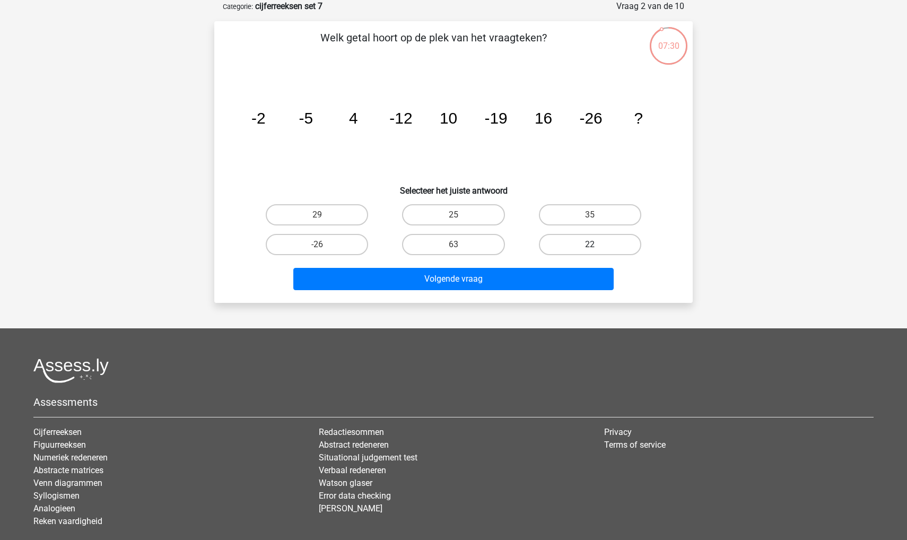
click at [566, 244] on label "22" at bounding box center [590, 244] width 102 height 21
click at [590, 244] on input "22" at bounding box center [593, 247] width 7 height 7
radio input "true"
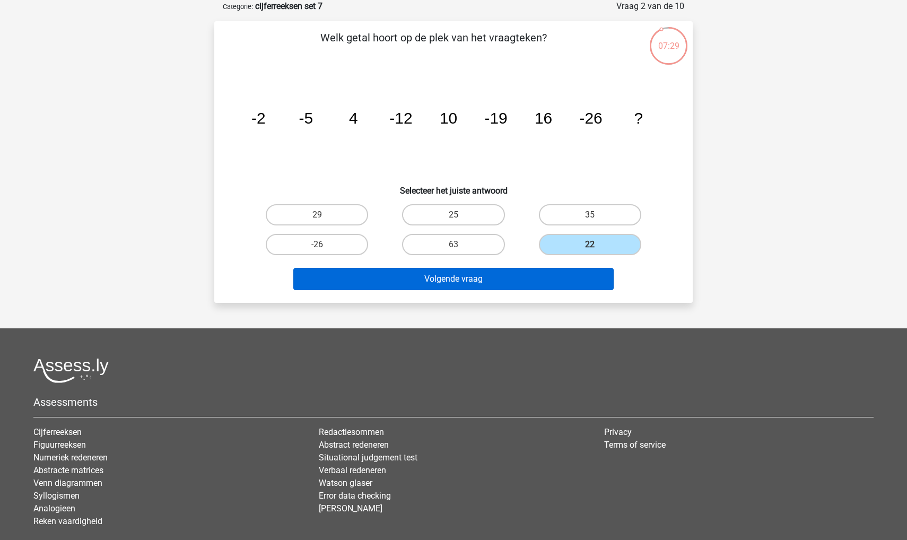
click at [514, 280] on button "Volgende vraag" at bounding box center [453, 279] width 321 height 22
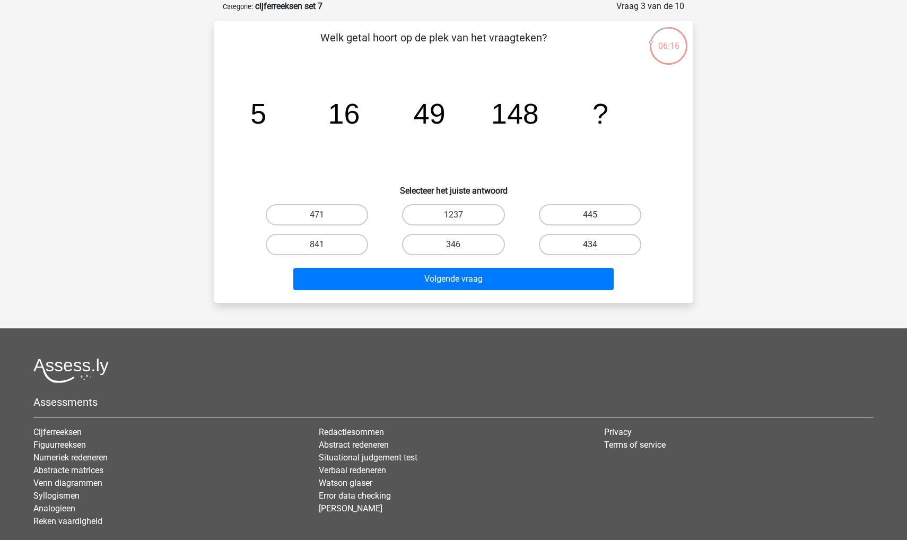
click at [556, 243] on label "434" at bounding box center [590, 244] width 102 height 21
click at [590, 244] on input "434" at bounding box center [593, 247] width 7 height 7
radio input "true"
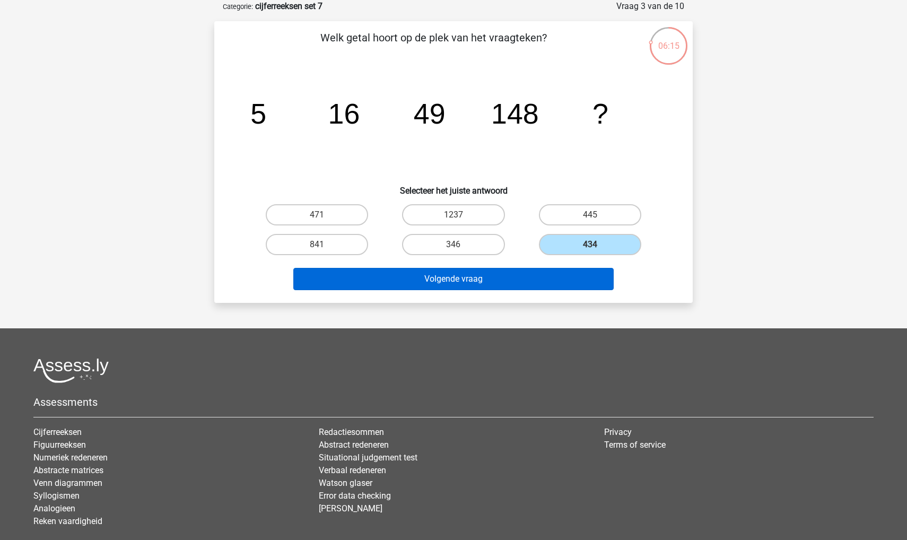
click at [511, 275] on button "Volgende vraag" at bounding box center [453, 279] width 321 height 22
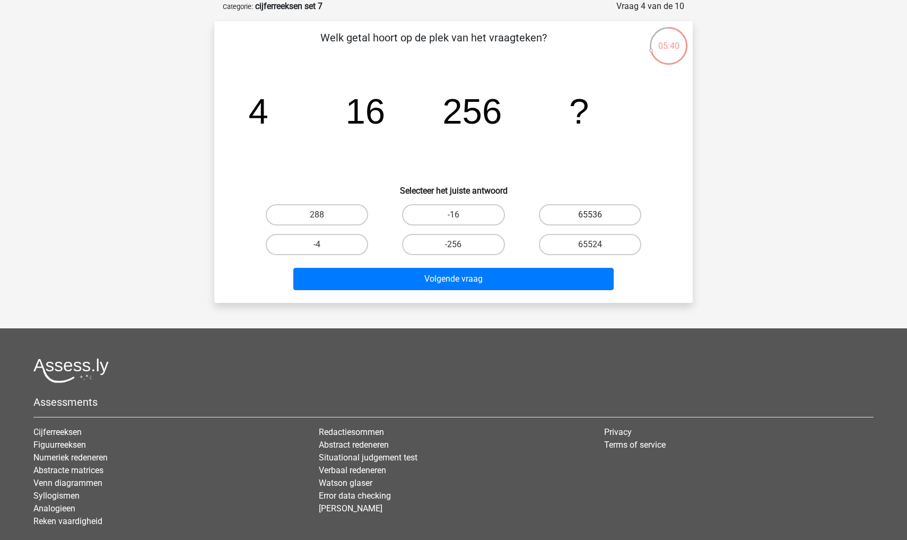
click at [557, 215] on label "65536" at bounding box center [590, 214] width 102 height 21
click at [590, 215] on input "65536" at bounding box center [593, 218] width 7 height 7
radio input "true"
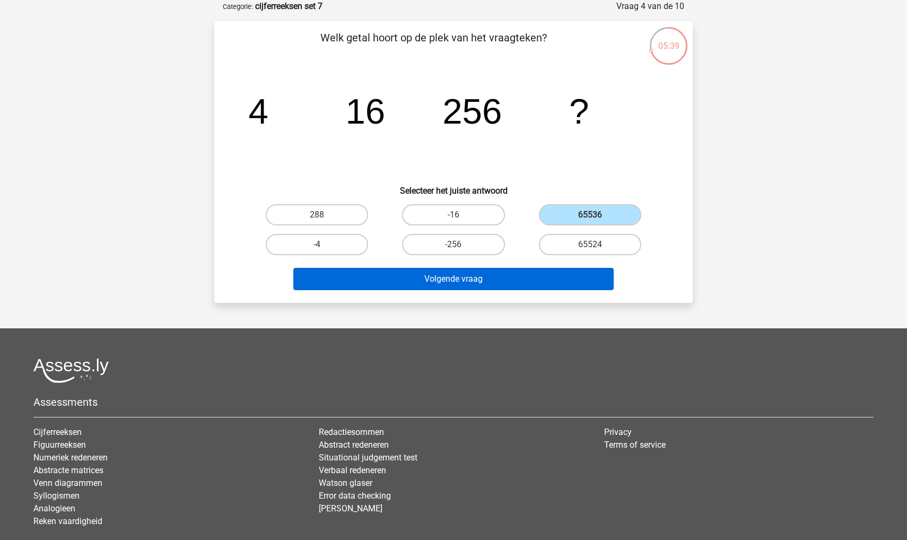
click at [499, 280] on button "Volgende vraag" at bounding box center [453, 279] width 321 height 22
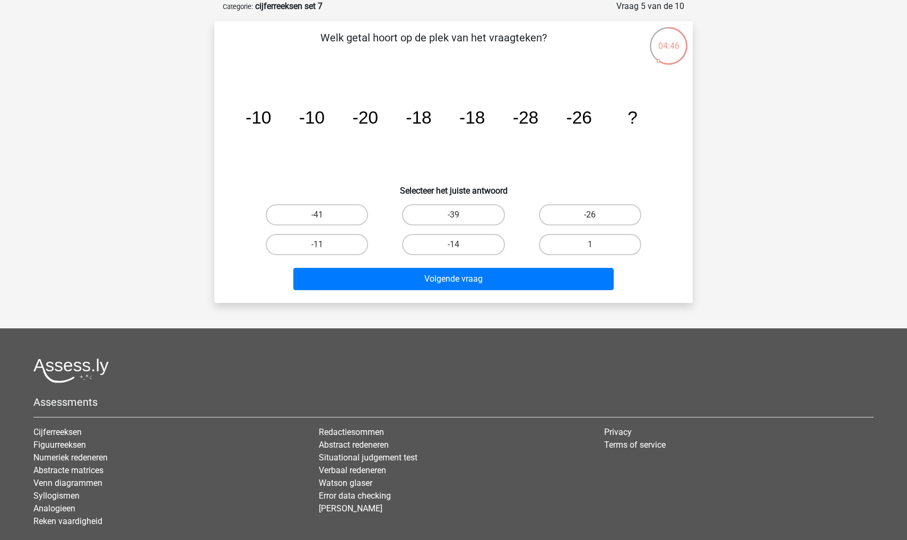
click at [560, 214] on label "-26" at bounding box center [590, 214] width 102 height 21
click at [590, 215] on input "-26" at bounding box center [593, 218] width 7 height 7
radio input "true"
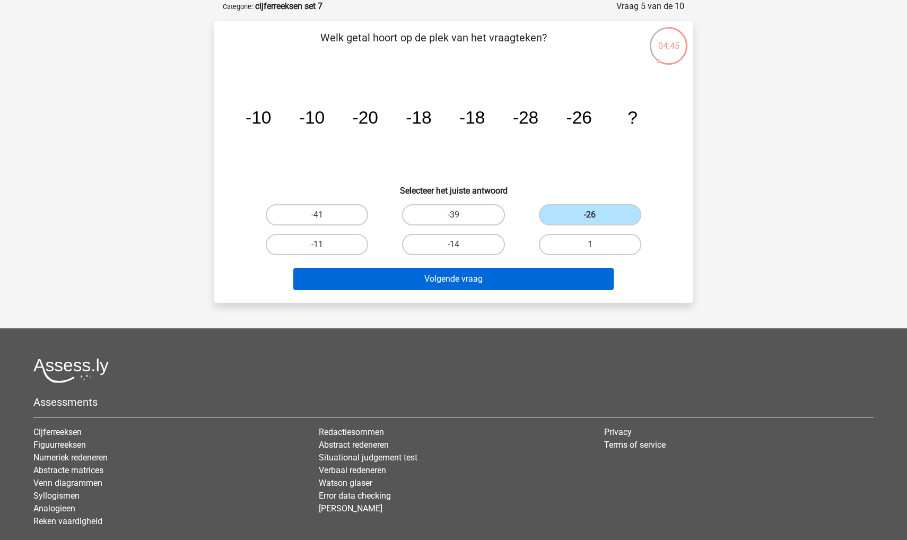
click at [515, 278] on button "Volgende vraag" at bounding box center [453, 279] width 321 height 22
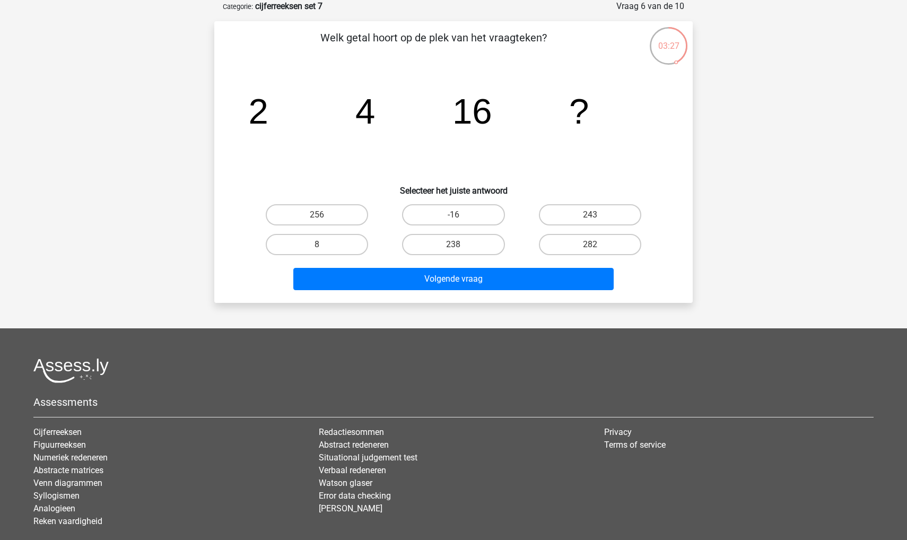
drag, startPoint x: 467, startPoint y: 102, endPoint x: 519, endPoint y: 135, distance: 61.7
click at [468, 102] on tspan "16" at bounding box center [472, 111] width 40 height 40
click at [562, 241] on label "282" at bounding box center [590, 244] width 102 height 21
click at [590, 244] on input "282" at bounding box center [593, 247] width 7 height 7
radio input "true"
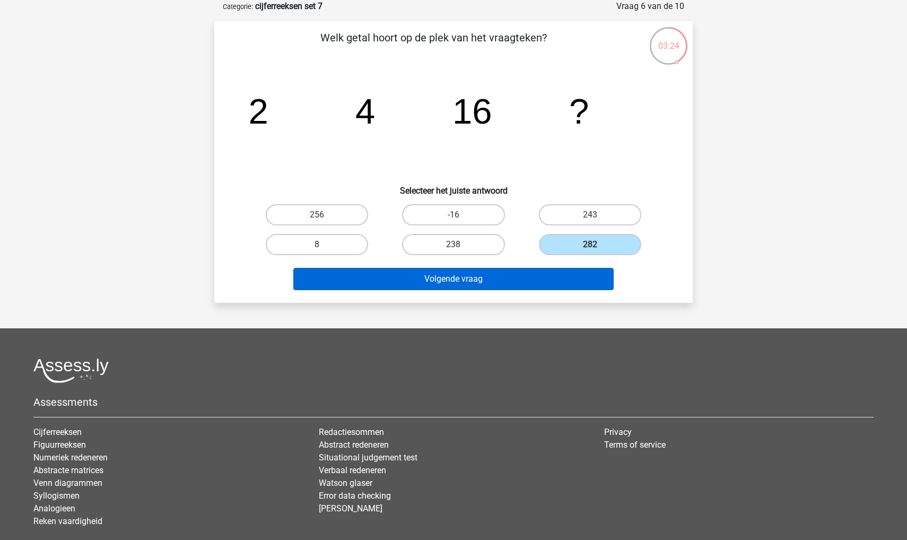
click at [544, 276] on button "Volgende vraag" at bounding box center [453, 279] width 321 height 22
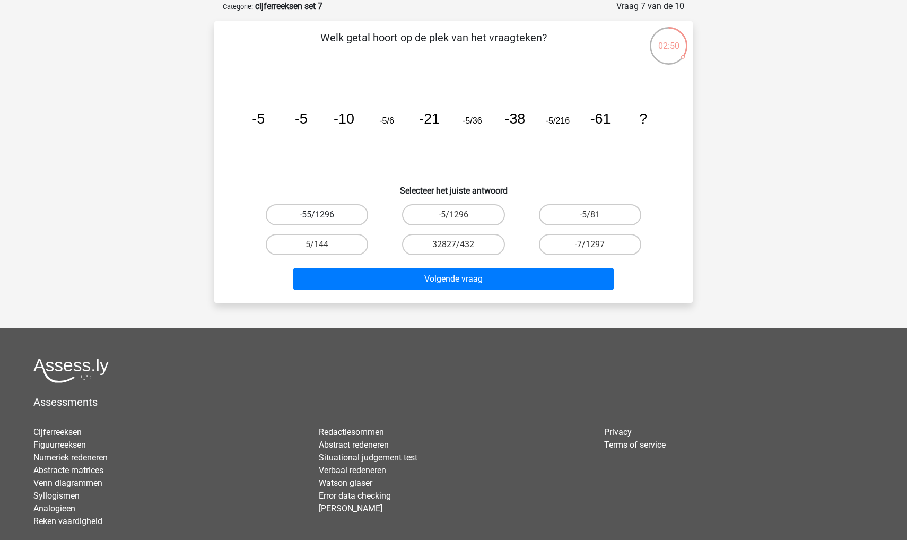
click at [308, 214] on label "-55/1296" at bounding box center [317, 214] width 102 height 21
click at [317, 215] on input "-55/1296" at bounding box center [320, 218] width 7 height 7
radio input "true"
click at [433, 214] on label "-5/1296" at bounding box center [453, 214] width 102 height 21
click at [453, 215] on input "-5/1296" at bounding box center [456, 218] width 7 height 7
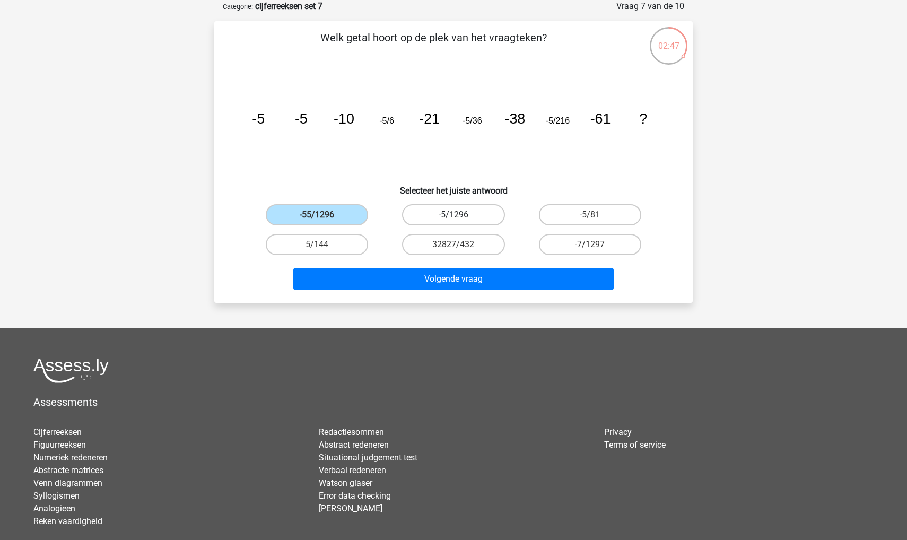
radio input "true"
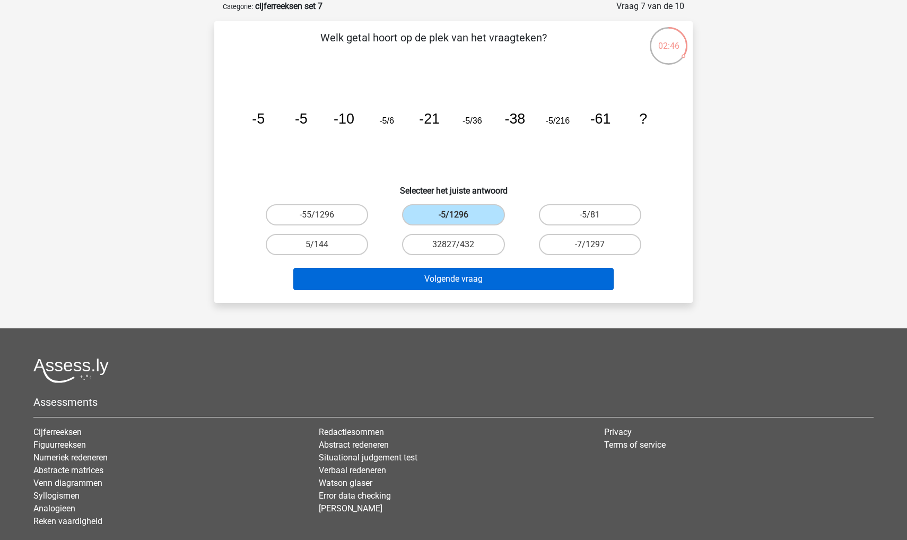
click at [418, 275] on button "Volgende vraag" at bounding box center [453, 279] width 321 height 22
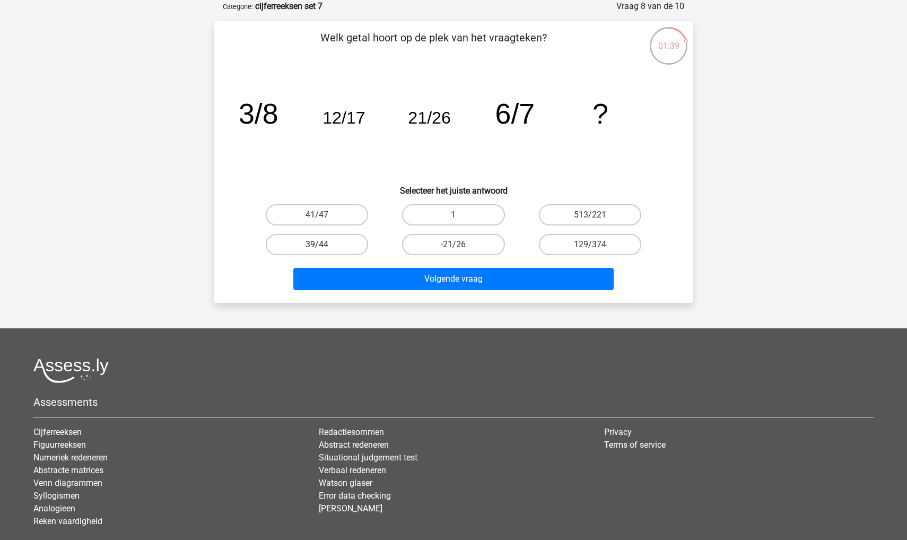
click at [308, 240] on label "39/44" at bounding box center [317, 244] width 102 height 21
click at [317, 244] on input "39/44" at bounding box center [320, 247] width 7 height 7
radio input "true"
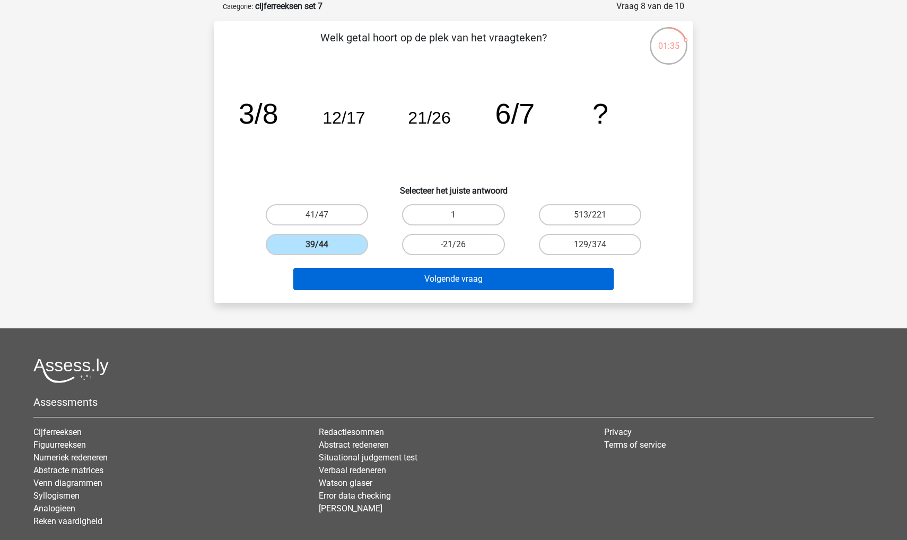
click at [329, 277] on button "Volgende vraag" at bounding box center [453, 279] width 321 height 22
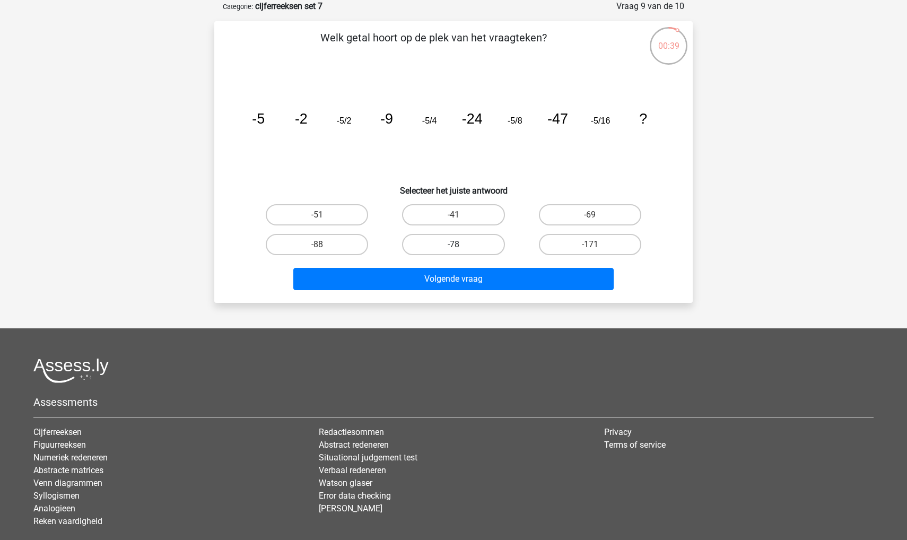
click at [429, 245] on label "-78" at bounding box center [453, 244] width 102 height 21
click at [453, 245] on input "-78" at bounding box center [456, 247] width 7 height 7
radio input "true"
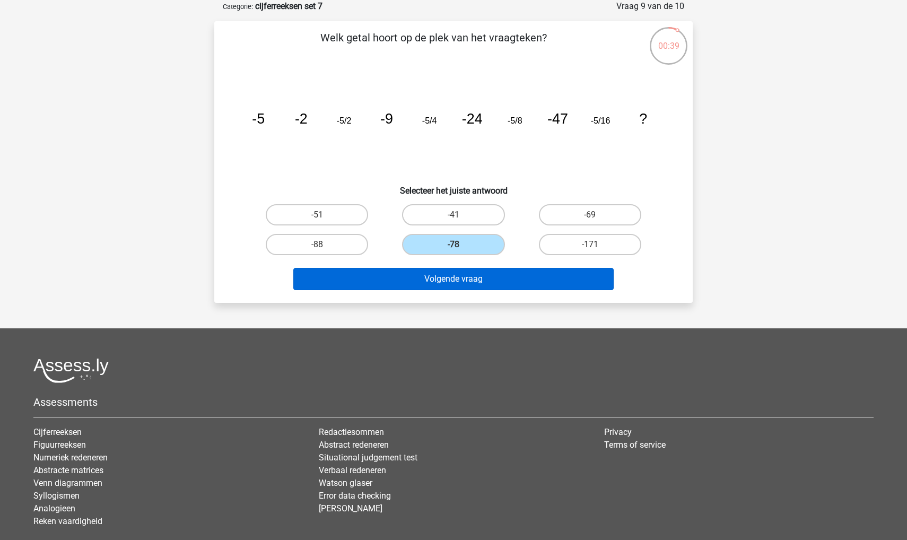
click at [421, 279] on button "Volgende vraag" at bounding box center [453, 279] width 321 height 22
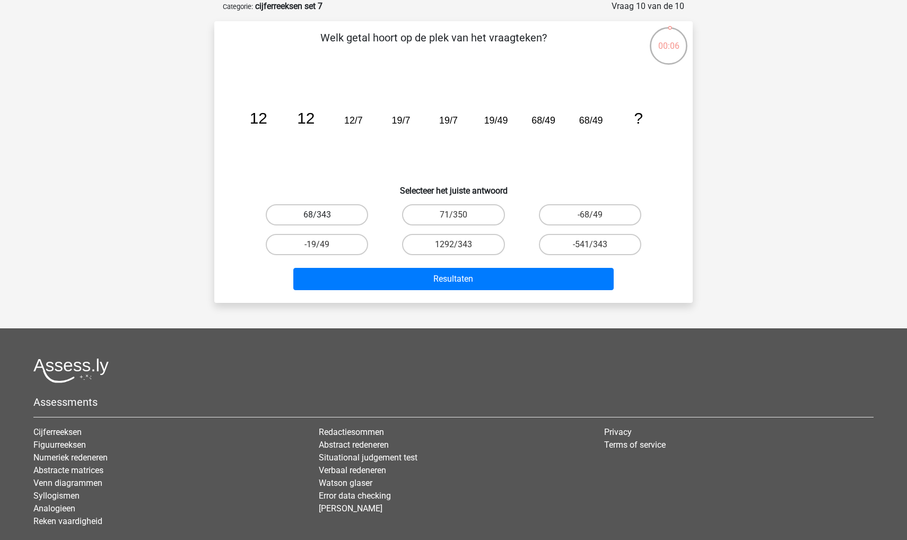
click at [330, 209] on label "68/343" at bounding box center [317, 214] width 102 height 21
click at [324, 215] on input "68/343" at bounding box center [320, 218] width 7 height 7
radio input "true"
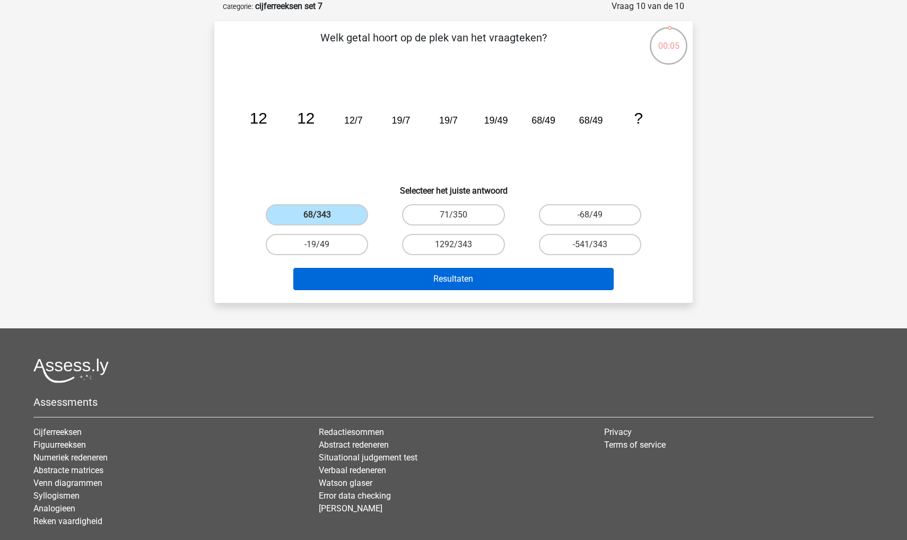
click at [340, 276] on button "Resultaten" at bounding box center [453, 279] width 321 height 22
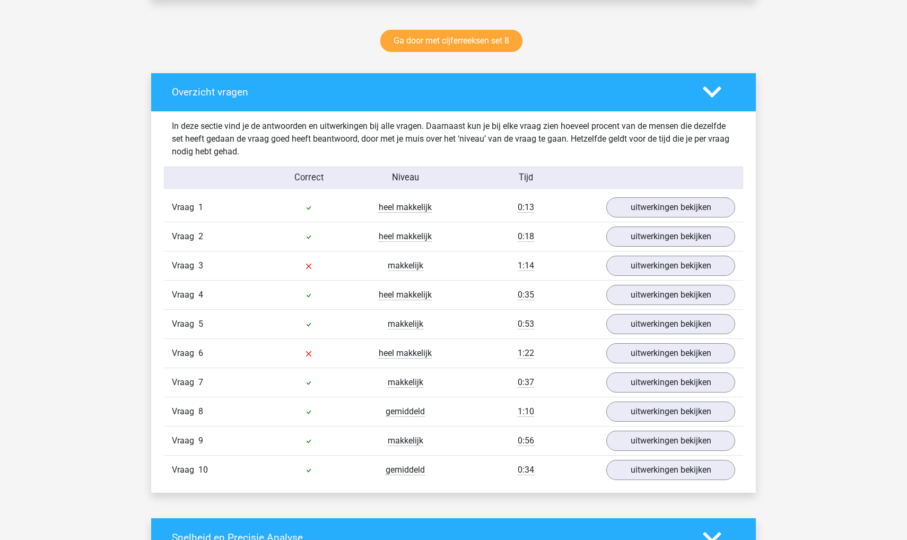
scroll to position [542, 0]
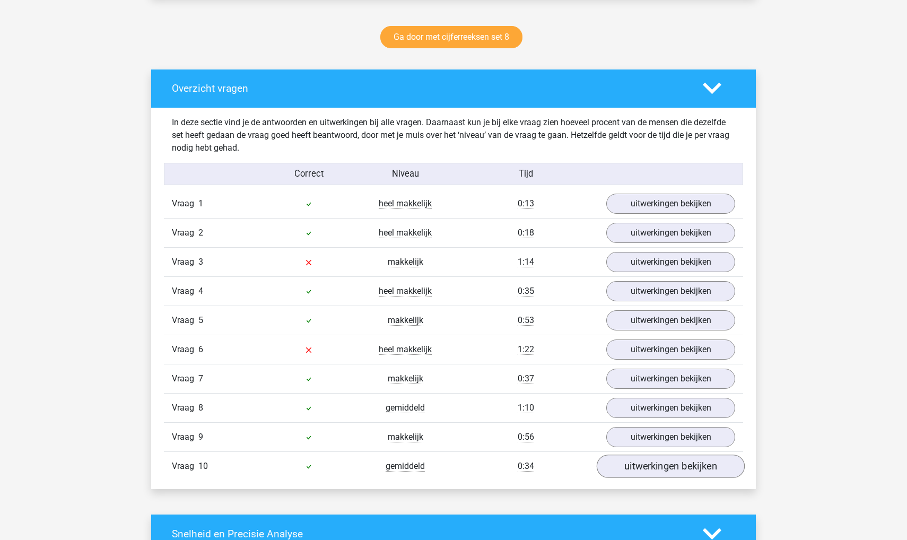
click at [619, 459] on link "uitwerkingen bekijken" at bounding box center [670, 466] width 148 height 23
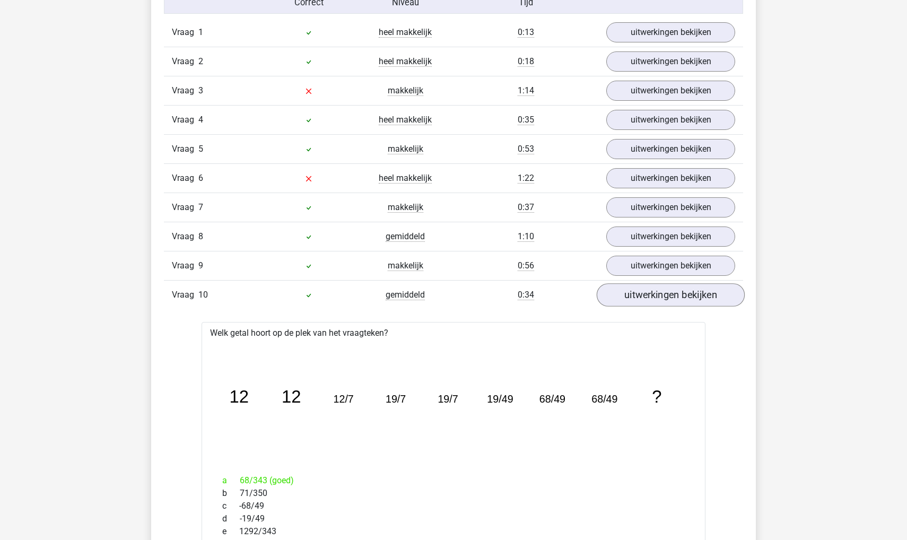
scroll to position [707, 0]
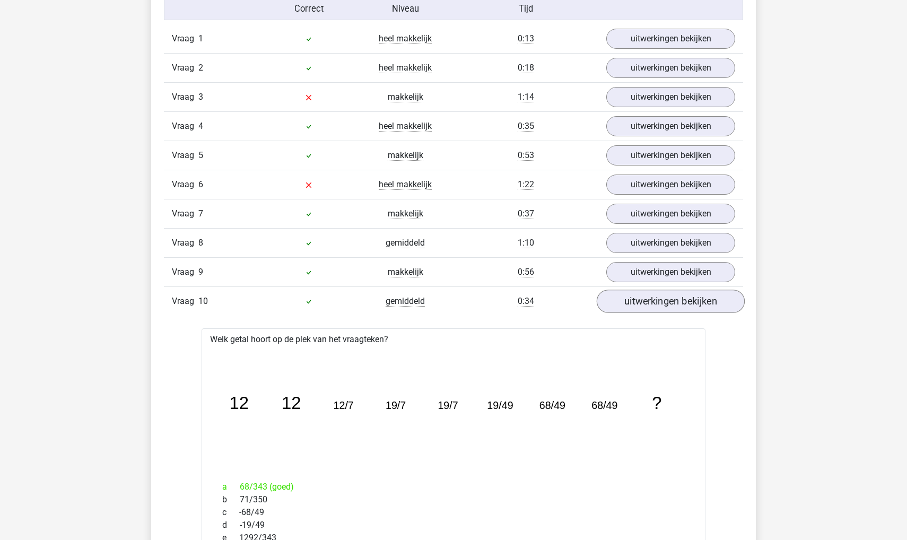
click at [630, 302] on link "uitwerkingen bekijken" at bounding box center [670, 301] width 148 height 23
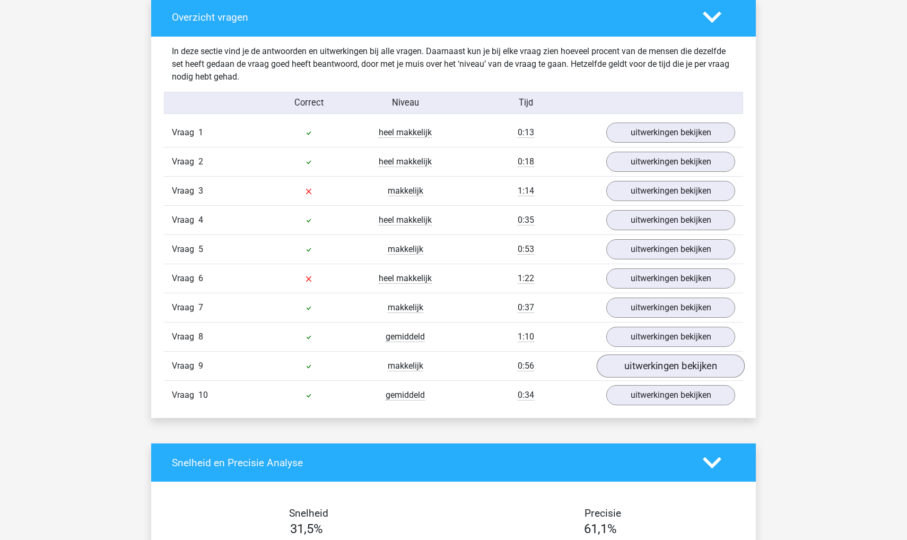
scroll to position [580, 0]
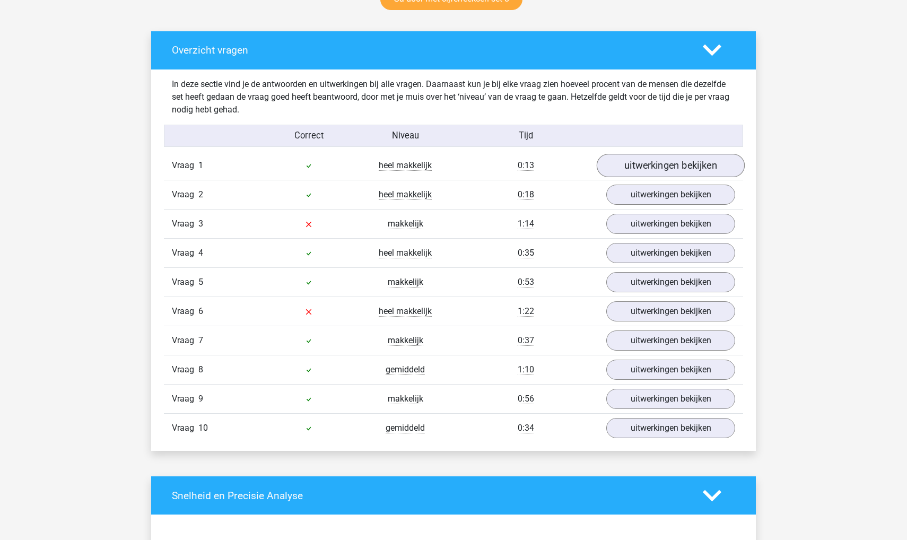
click at [644, 158] on link "uitwerkingen bekijken" at bounding box center [670, 165] width 148 height 23
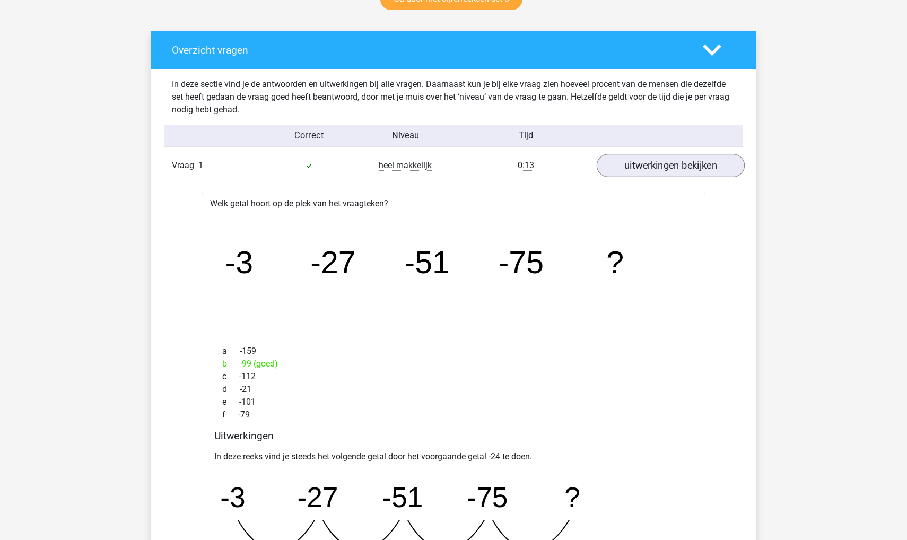
click at [644, 158] on link "uitwerkingen bekijken" at bounding box center [670, 165] width 148 height 23
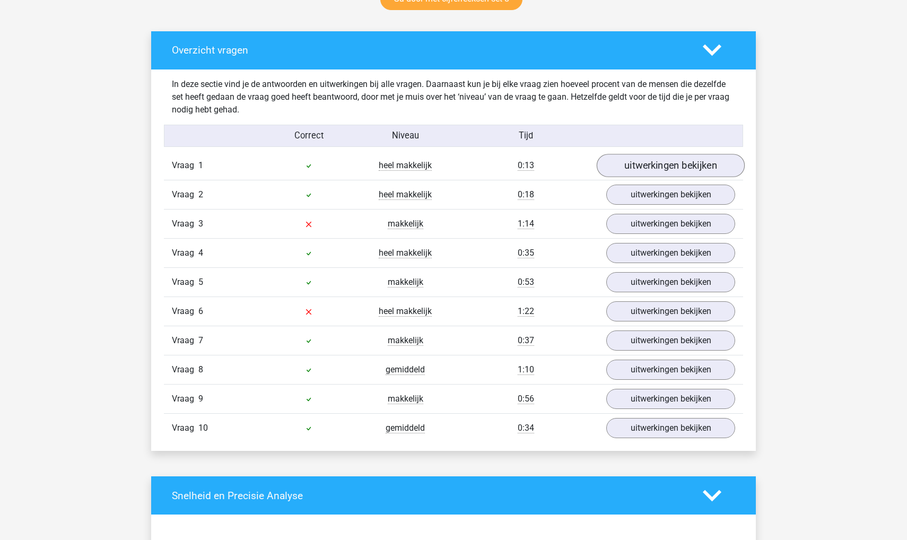
click at [640, 171] on link "uitwerkingen bekijken" at bounding box center [670, 165] width 148 height 23
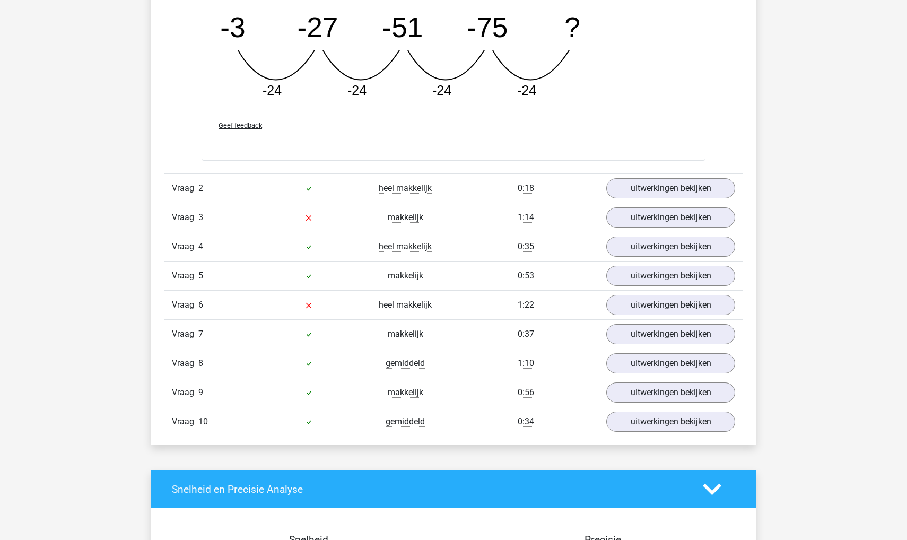
scroll to position [1060, 0]
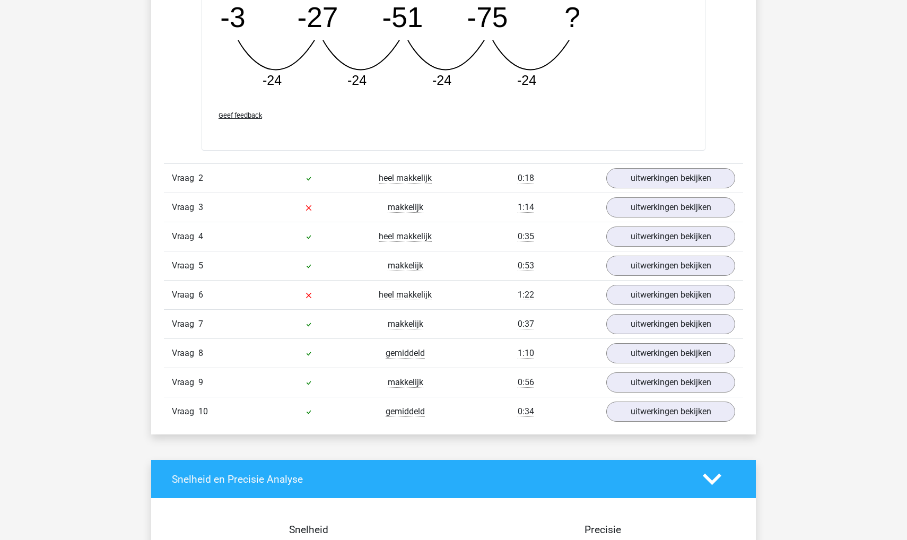
click at [626, 189] on div "Vraag 2 heel makkelijk 0:18 uitwerkingen bekijken" at bounding box center [453, 177] width 579 height 29
click at [626, 186] on link "uitwerkingen bekijken" at bounding box center [670, 177] width 148 height 23
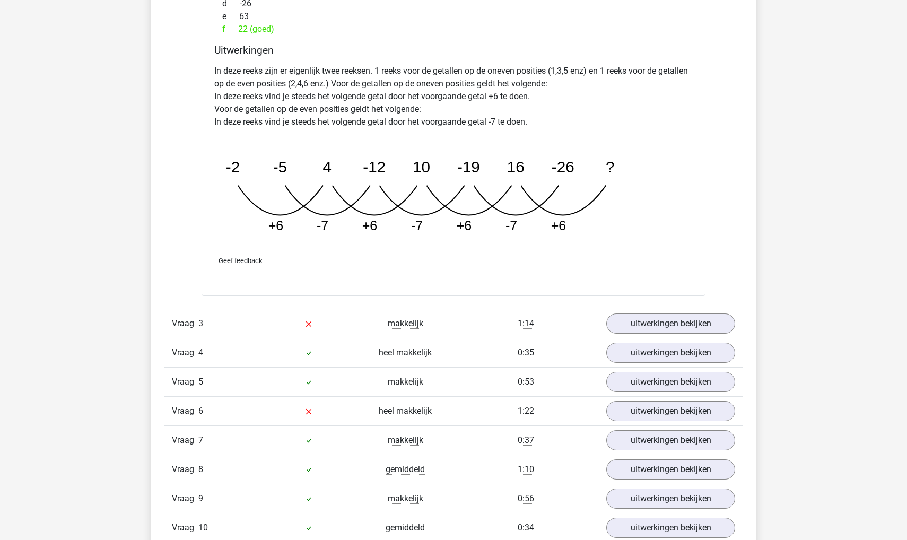
scroll to position [1469, 0]
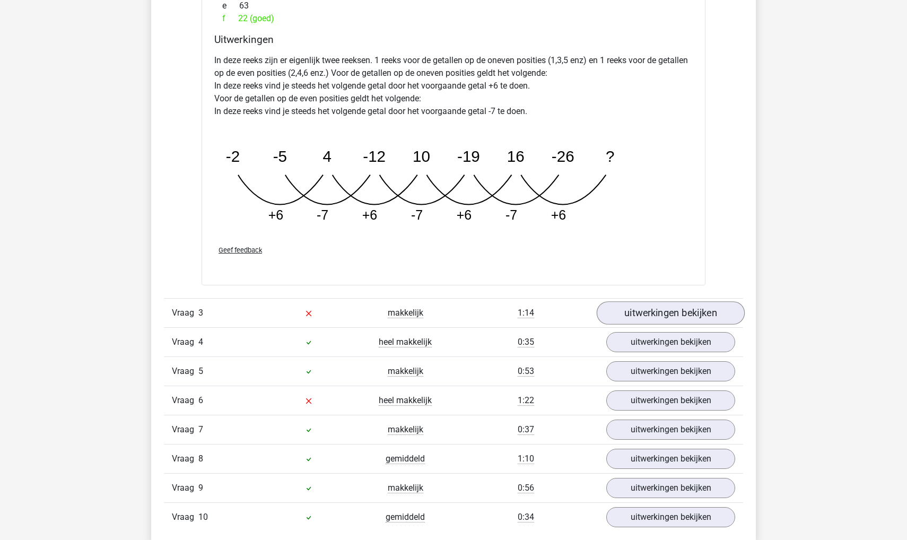
click at [636, 319] on link "uitwerkingen bekijken" at bounding box center [670, 312] width 148 height 23
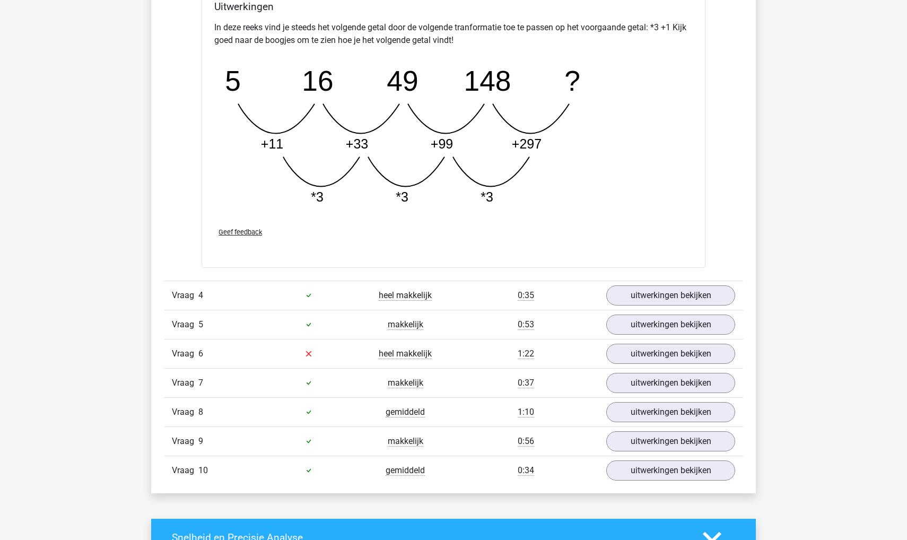
scroll to position [2069, 0]
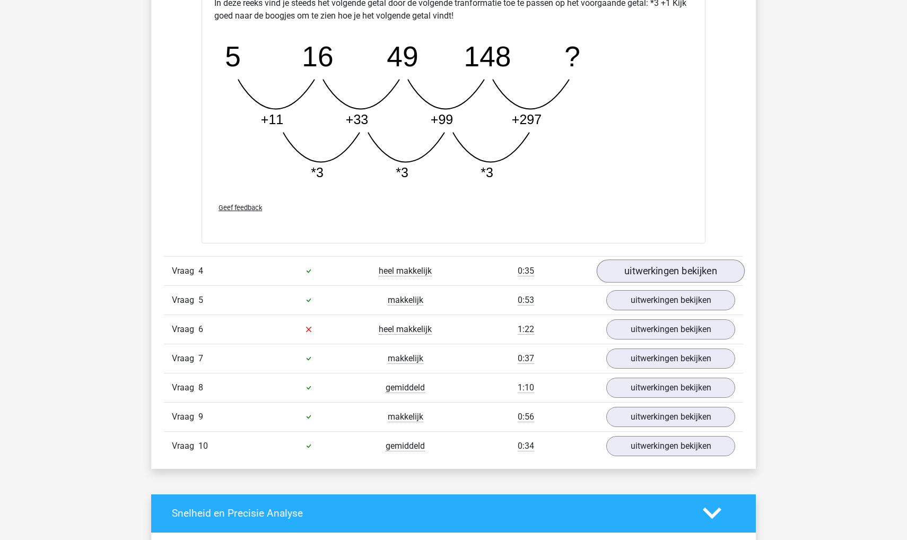
click at [620, 274] on link "uitwerkingen bekijken" at bounding box center [670, 270] width 148 height 23
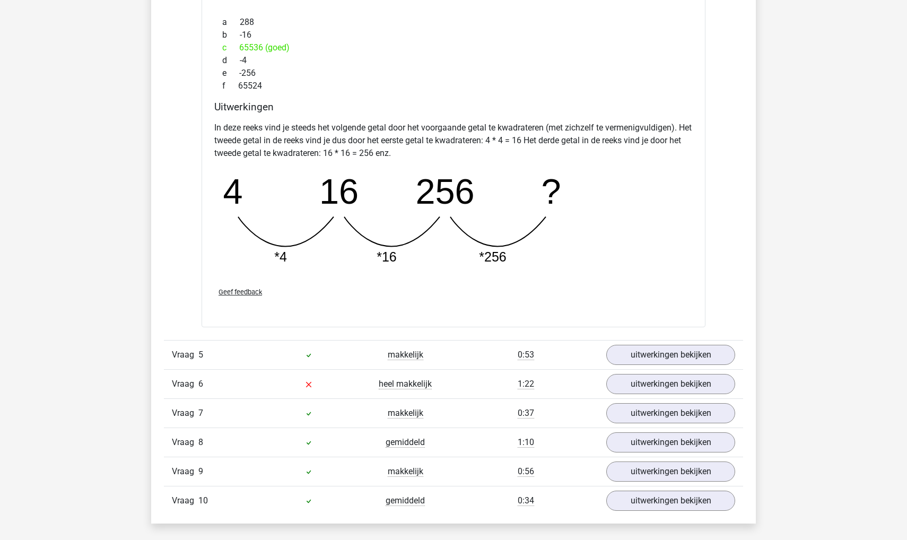
scroll to position [2558, 0]
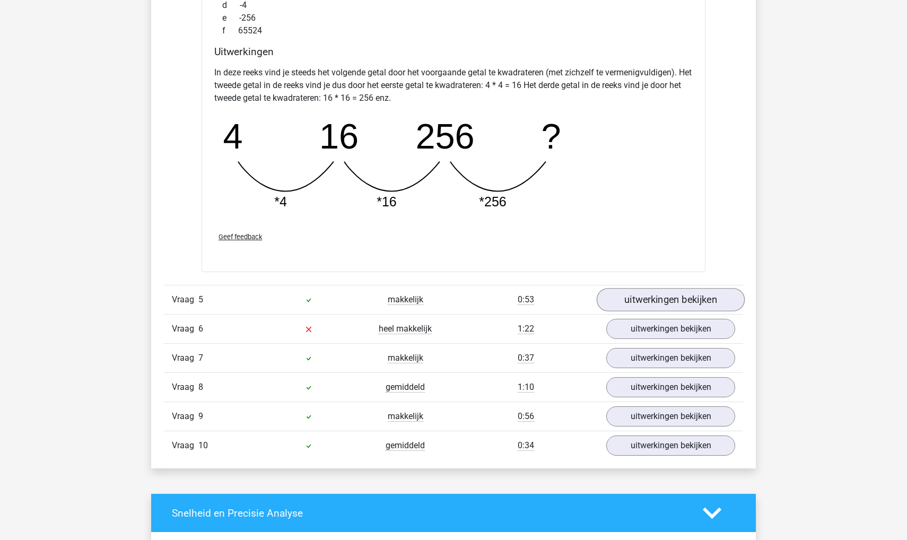
click at [634, 293] on link "uitwerkingen bekijken" at bounding box center [670, 299] width 148 height 23
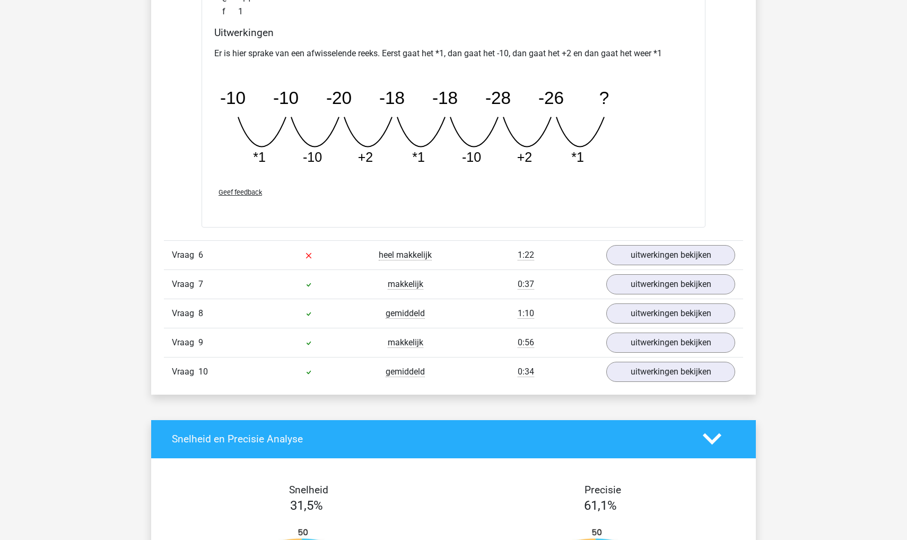
scroll to position [3110, 0]
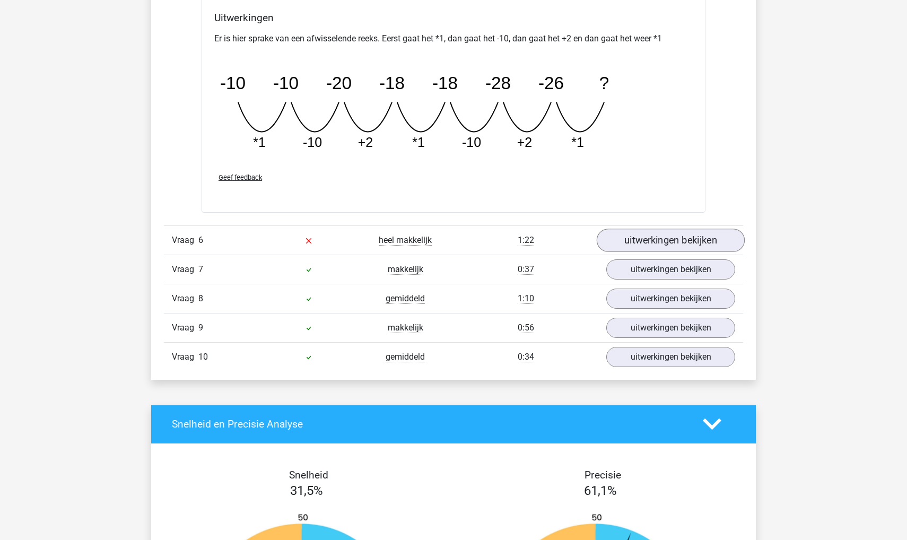
click at [635, 236] on link "uitwerkingen bekijken" at bounding box center [670, 240] width 148 height 23
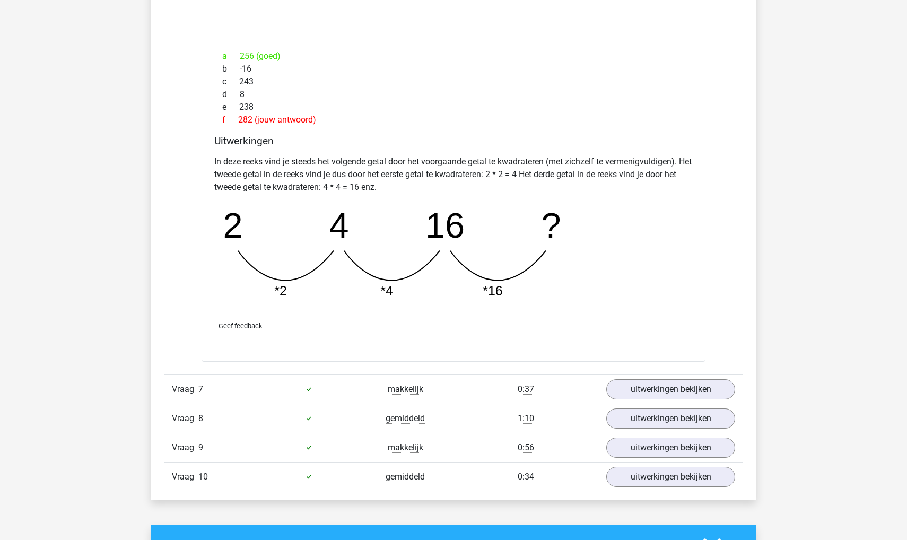
scroll to position [3639, 0]
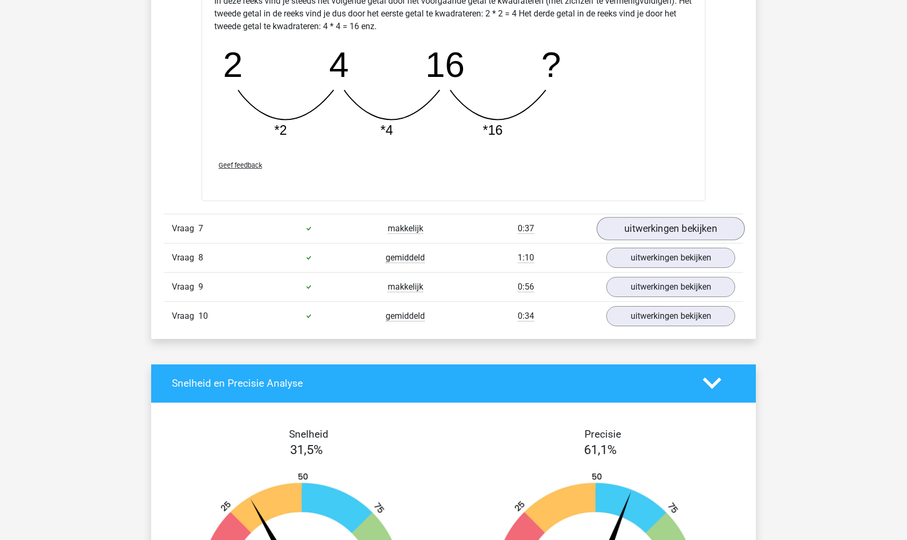
click at [642, 224] on link "uitwerkingen bekijken" at bounding box center [670, 228] width 148 height 23
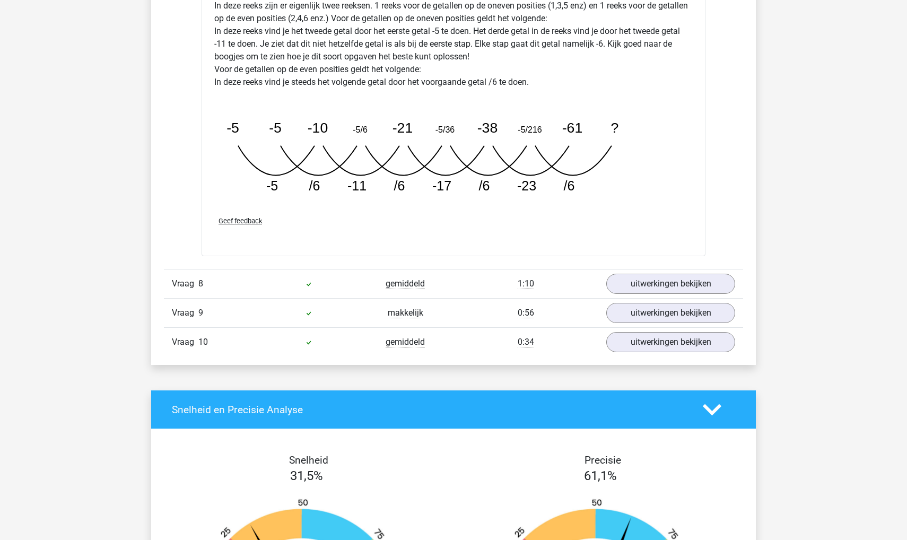
scroll to position [4165, 0]
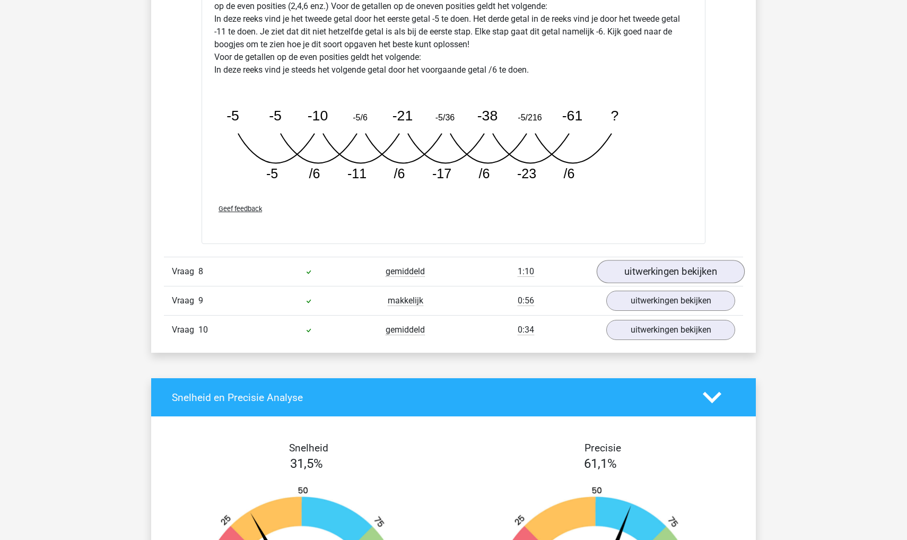
click at [629, 273] on link "uitwerkingen bekijken" at bounding box center [670, 271] width 148 height 23
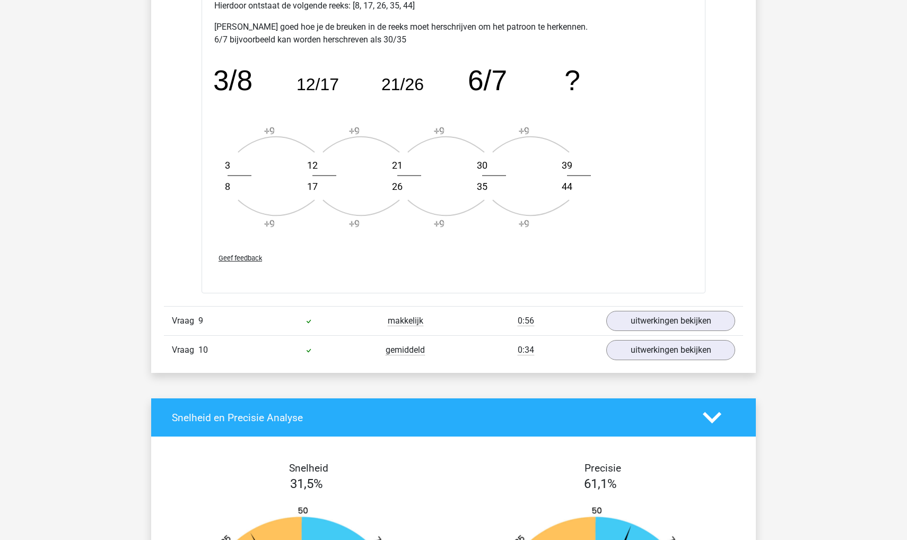
scroll to position [4775, 0]
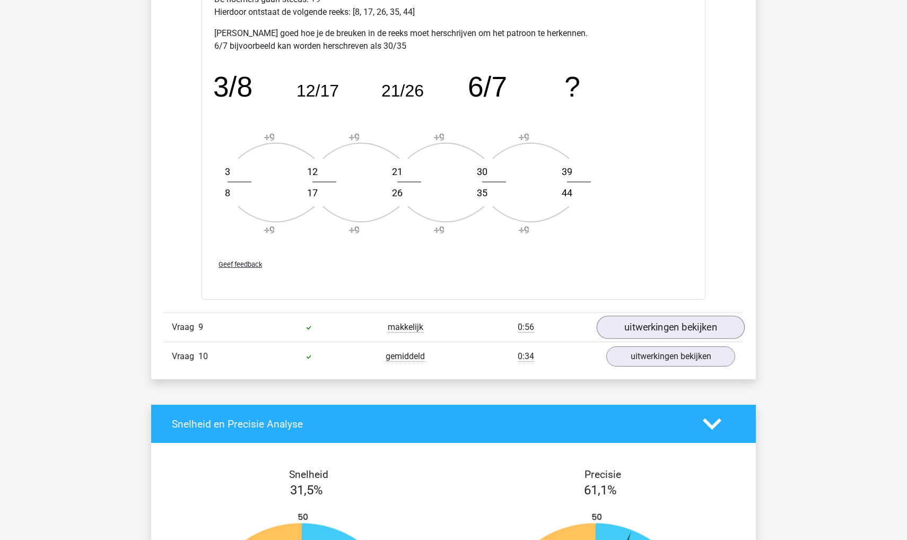
click at [624, 329] on link "uitwerkingen bekijken" at bounding box center [670, 326] width 148 height 23
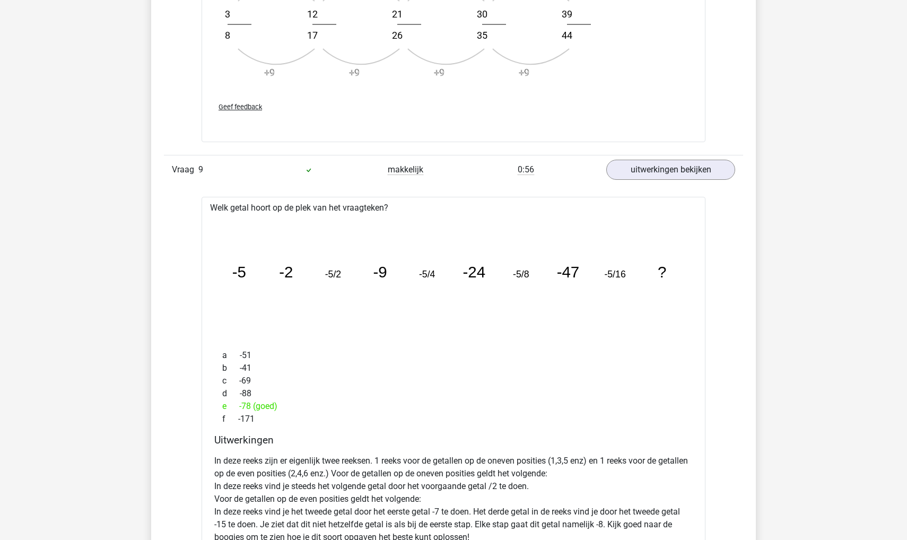
scroll to position [4971, 0]
